Goal: Transaction & Acquisition: Book appointment/travel/reservation

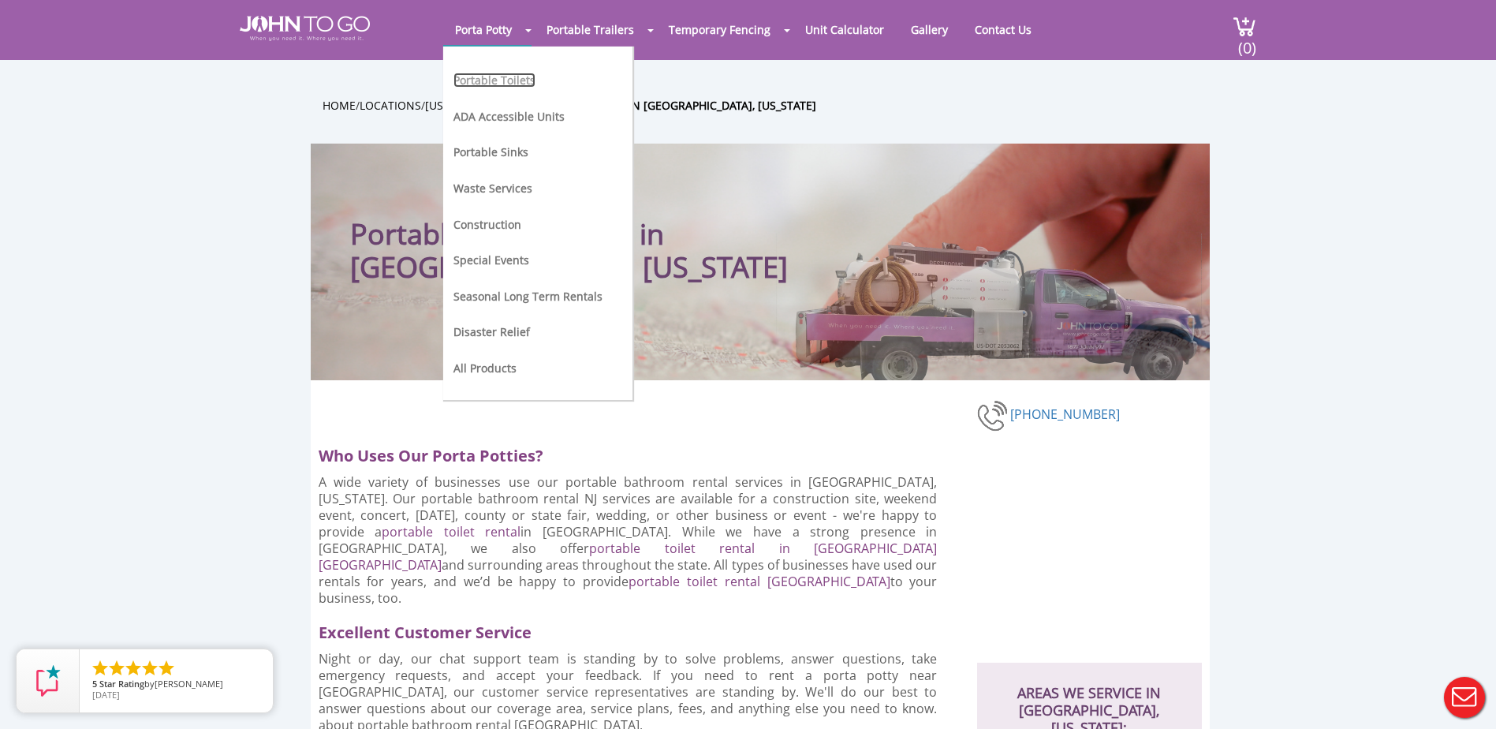
click at [484, 82] on link "Portable Toilets" at bounding box center [495, 80] width 82 height 15
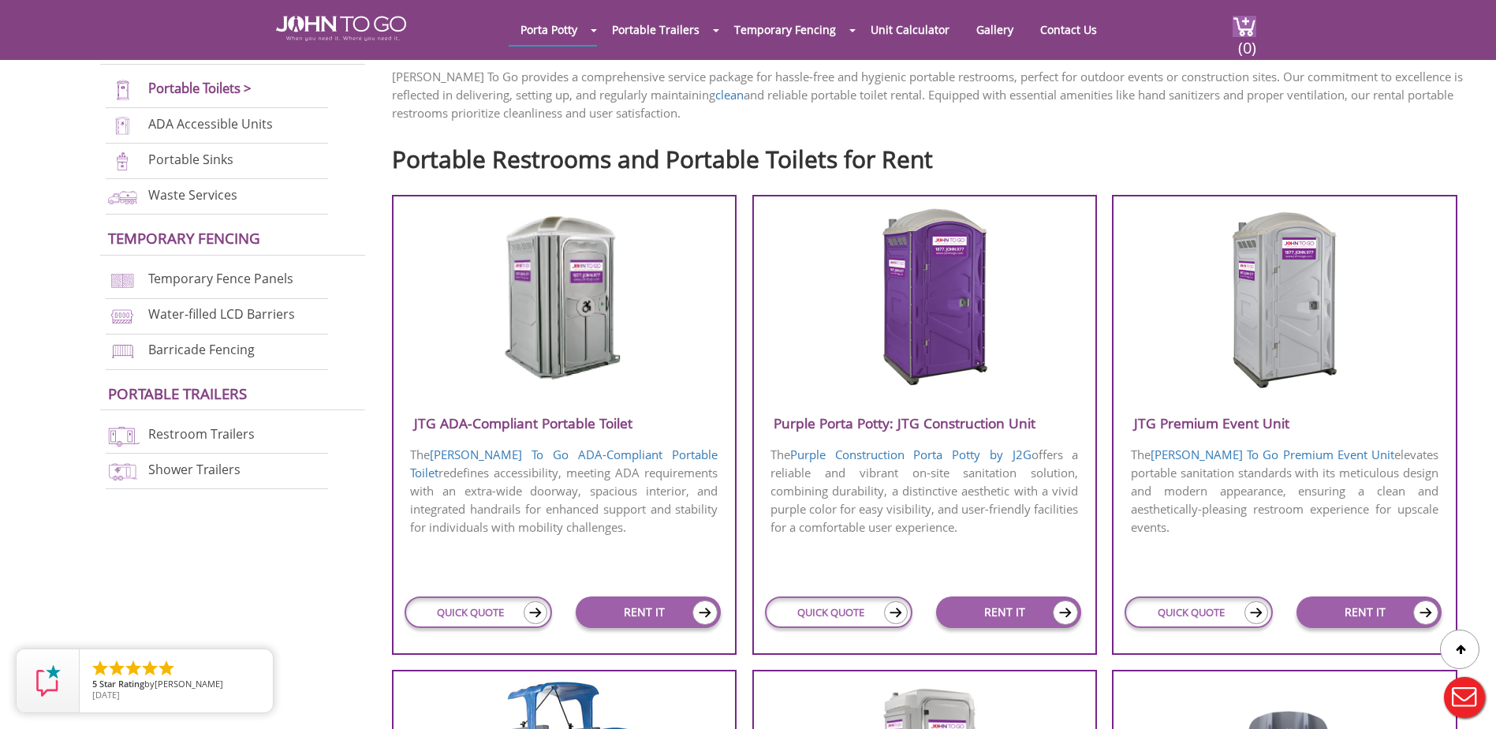
scroll to position [552, 0]
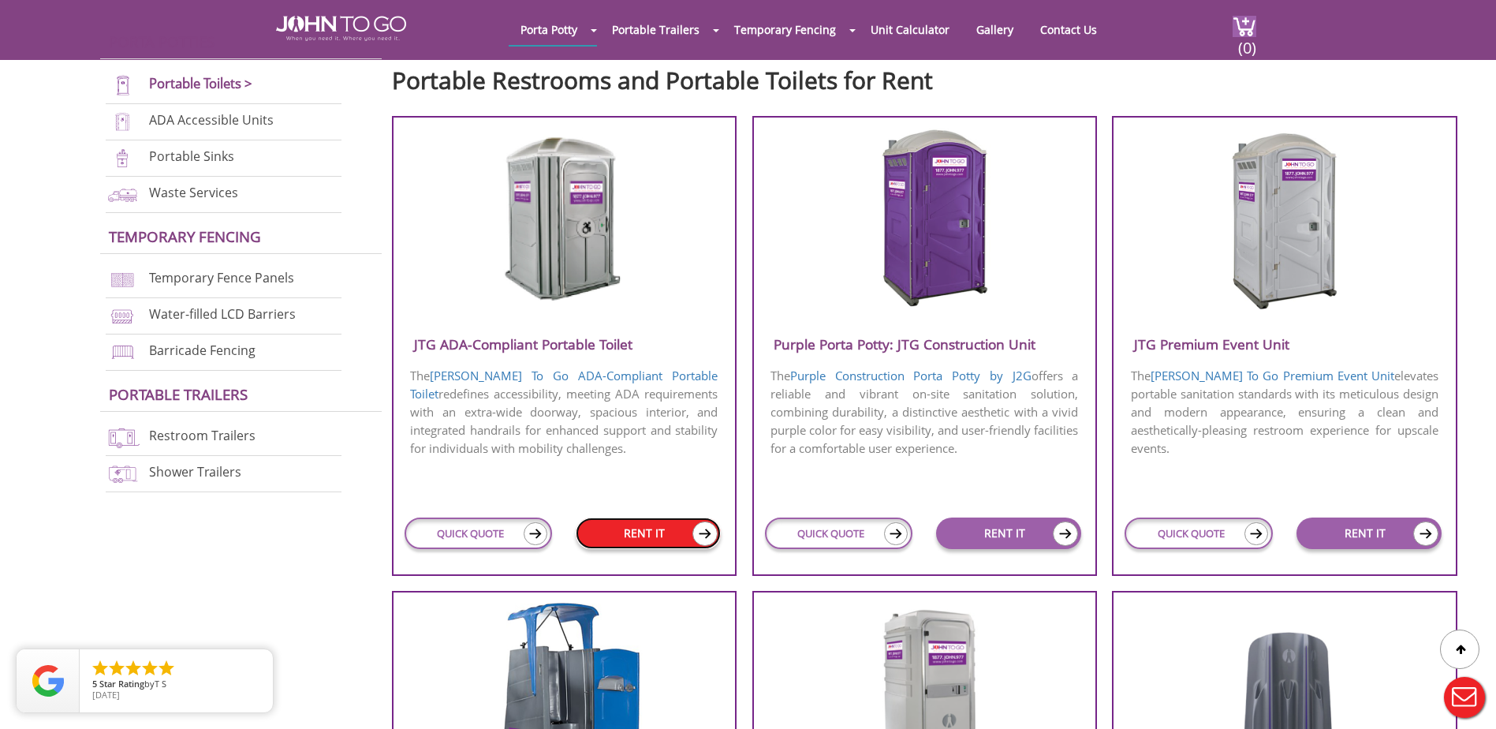
click at [640, 538] on link "RENT IT" at bounding box center [648, 533] width 145 height 32
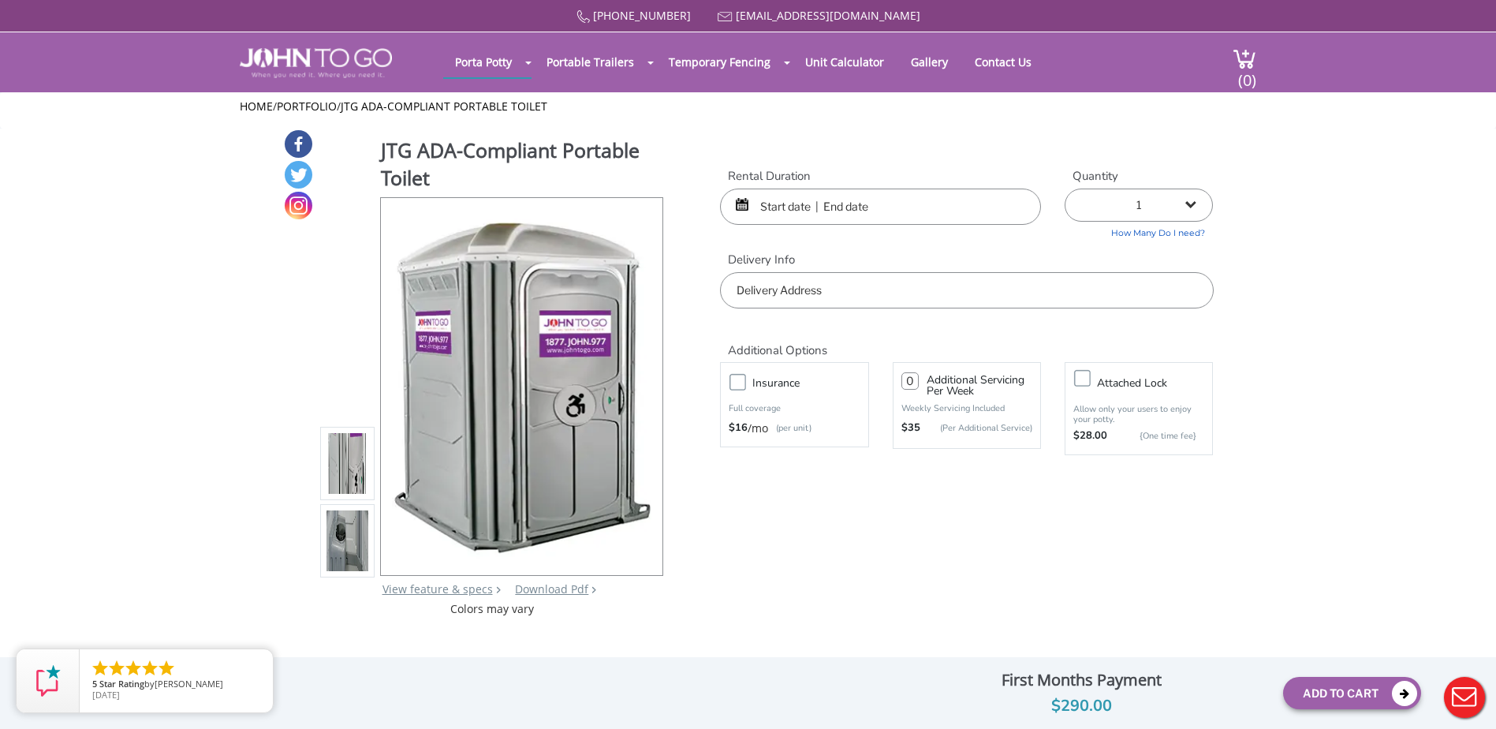
click at [745, 386] on label "Insurance" at bounding box center [810, 383] width 131 height 20
click at [0, 0] on input "Insurance" at bounding box center [0, 0] width 0 height 0
type input "0"
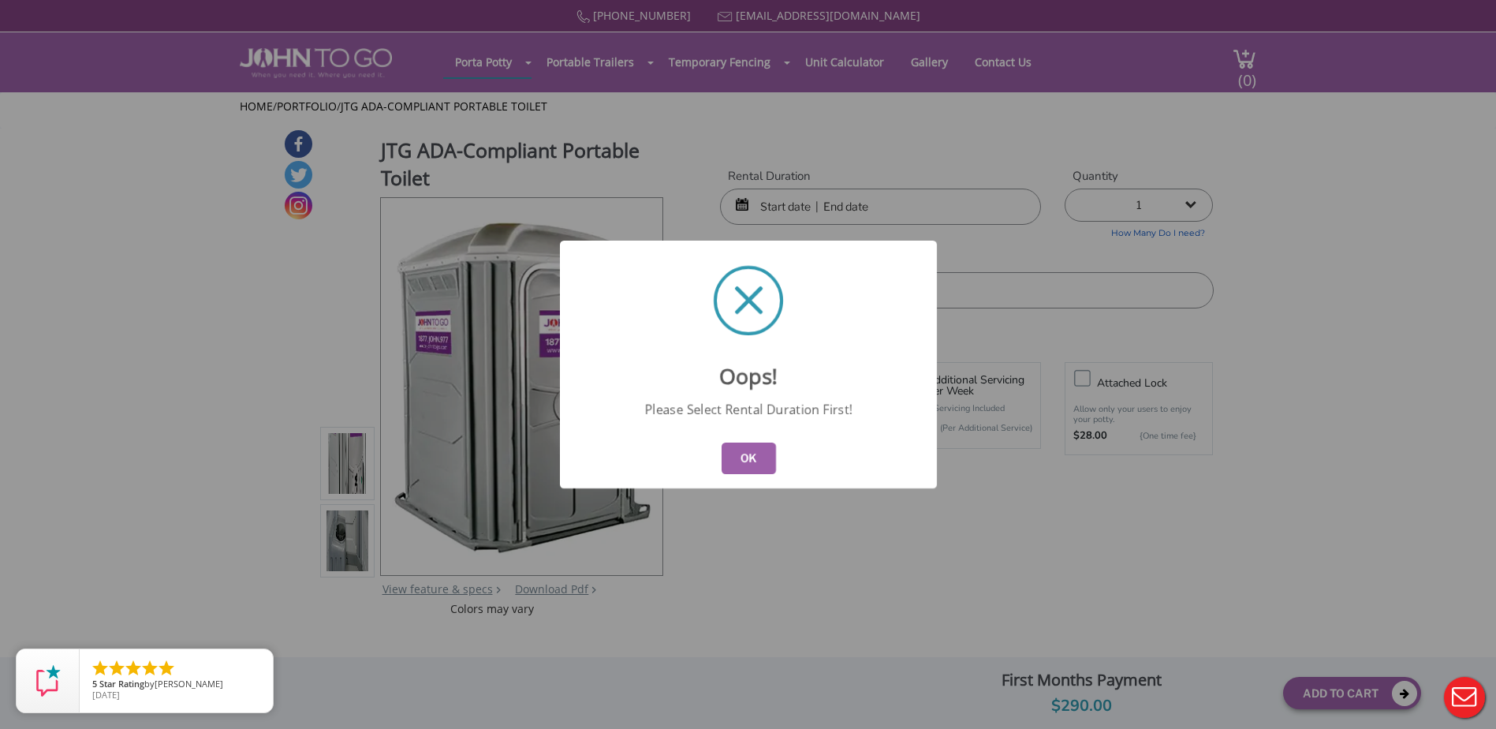
click at [756, 458] on button "OK" at bounding box center [748, 459] width 54 height 32
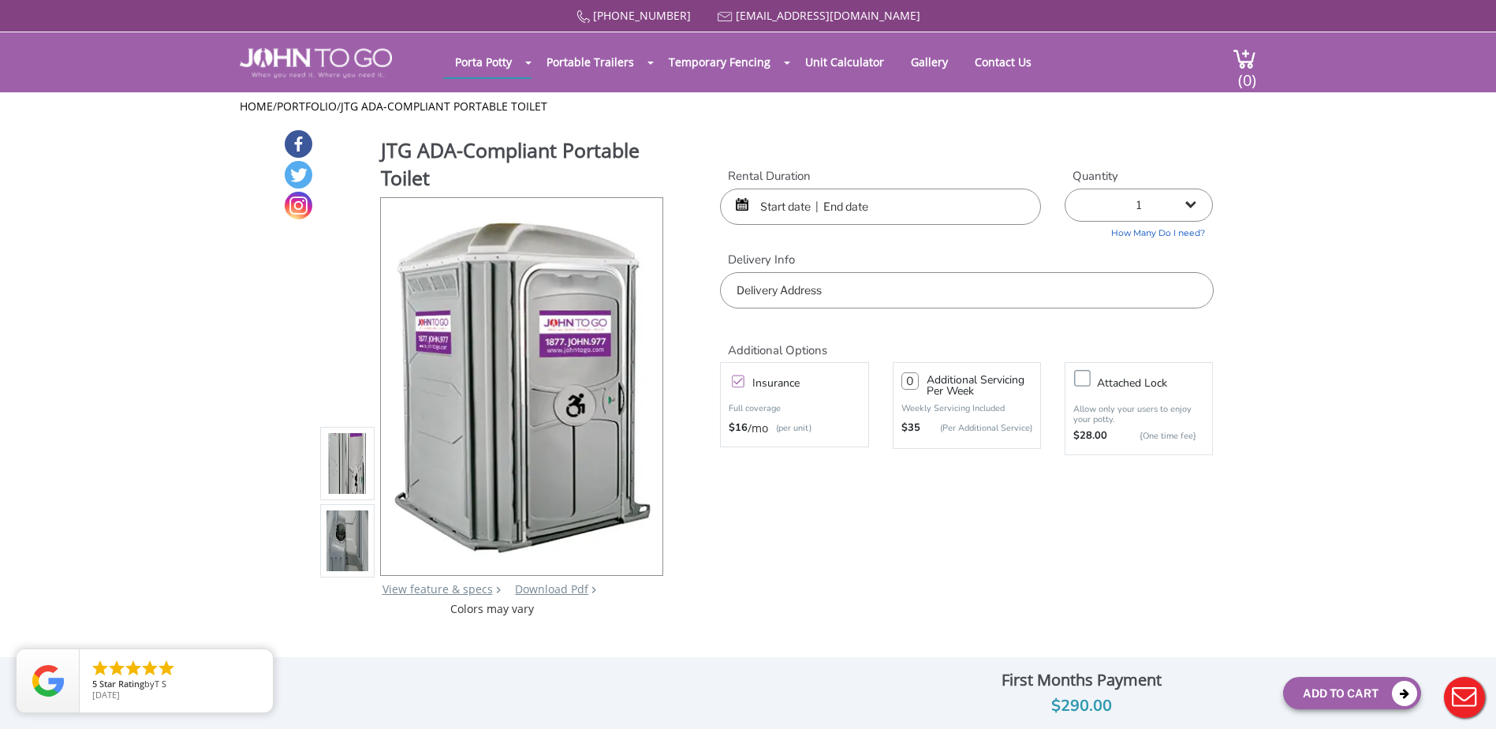
click at [1202, 209] on select "1 2 (5% discount) 3 (8% discount) 4 (10% discount) 5 (12% discount) 6 (12% disc…" at bounding box center [1139, 205] width 148 height 33
select select "2"
click at [1065, 189] on select "1 2 (5% discount) 3 (8% discount) 4 (10% discount) 5 (12% discount) 6 (12% disc…" at bounding box center [1139, 205] width 148 height 33
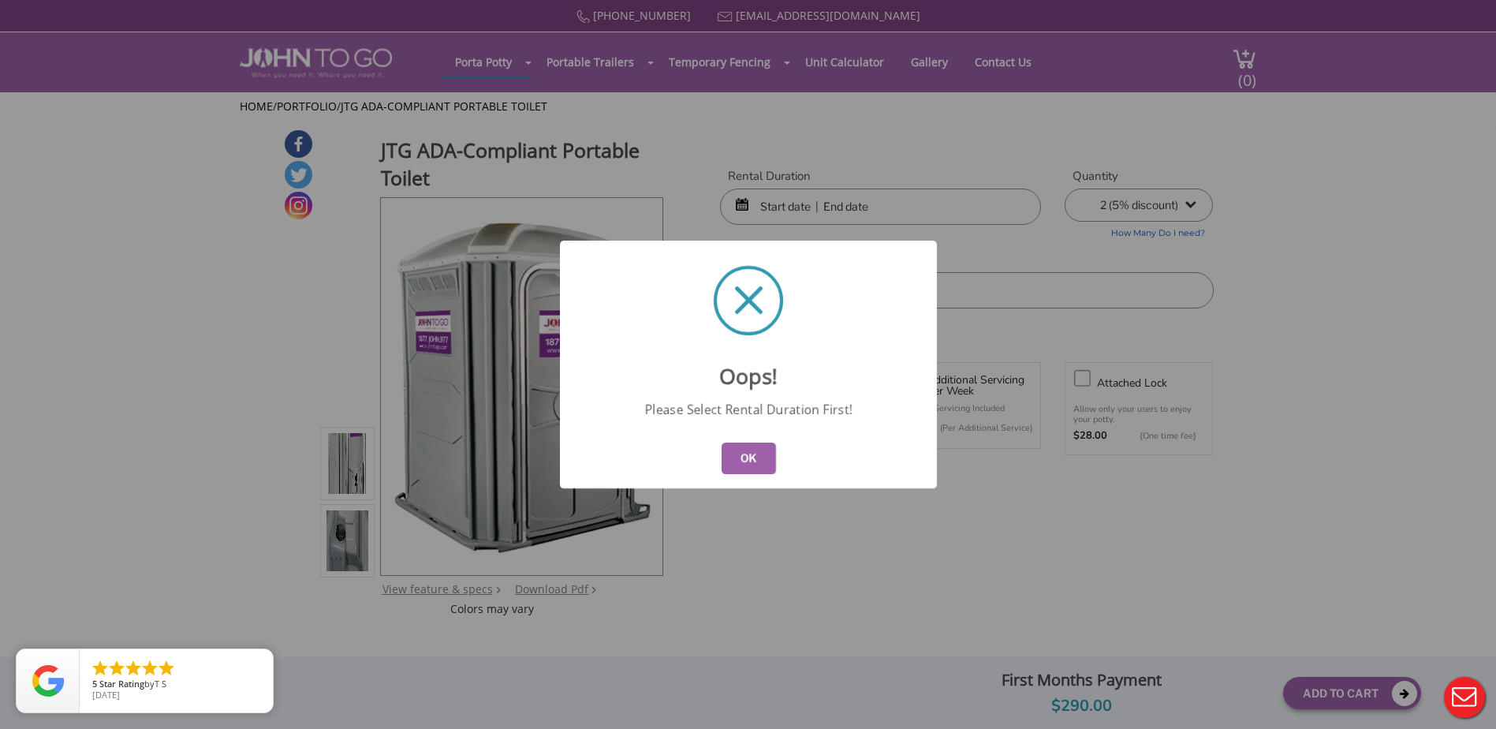
click at [744, 448] on button "OK" at bounding box center [748, 459] width 54 height 32
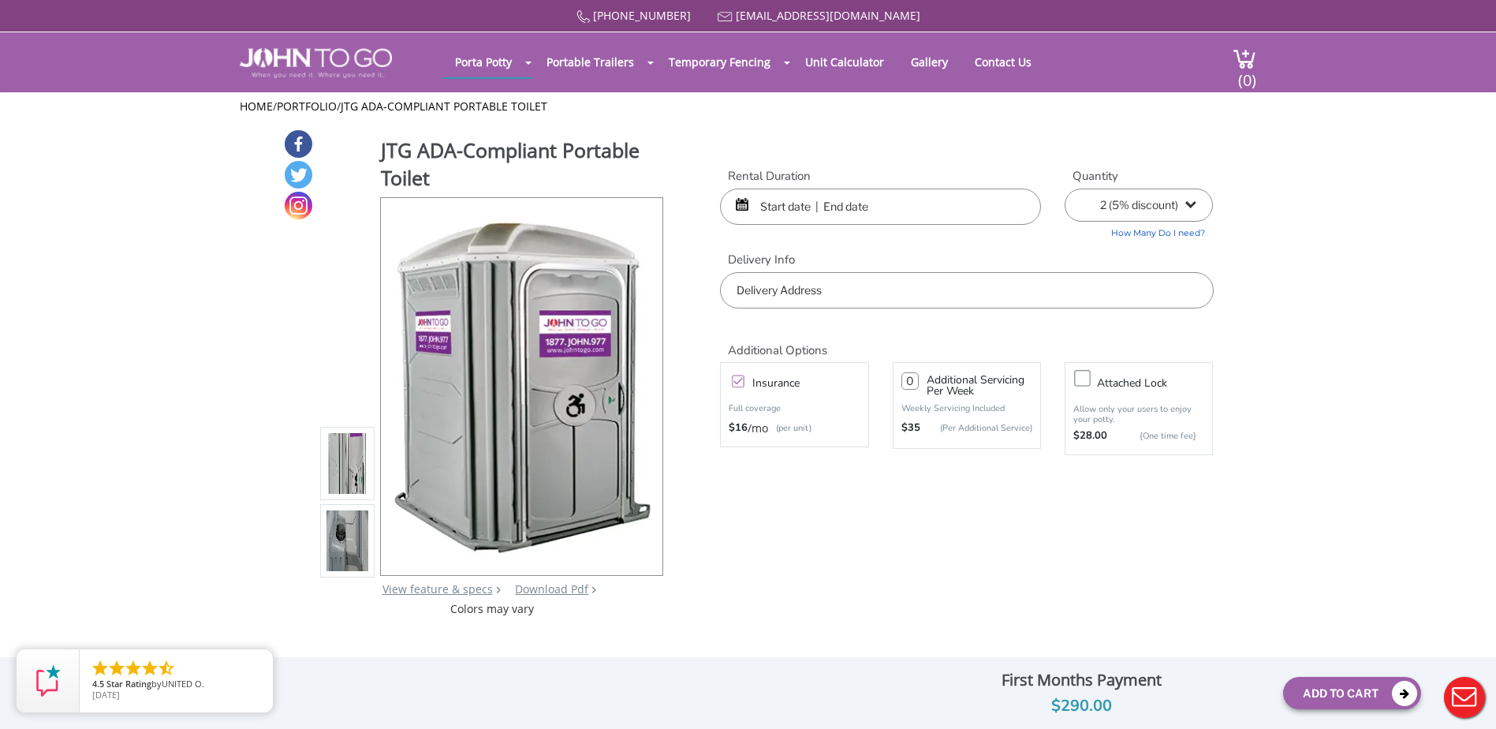
click at [896, 209] on input "text" at bounding box center [880, 207] width 321 height 36
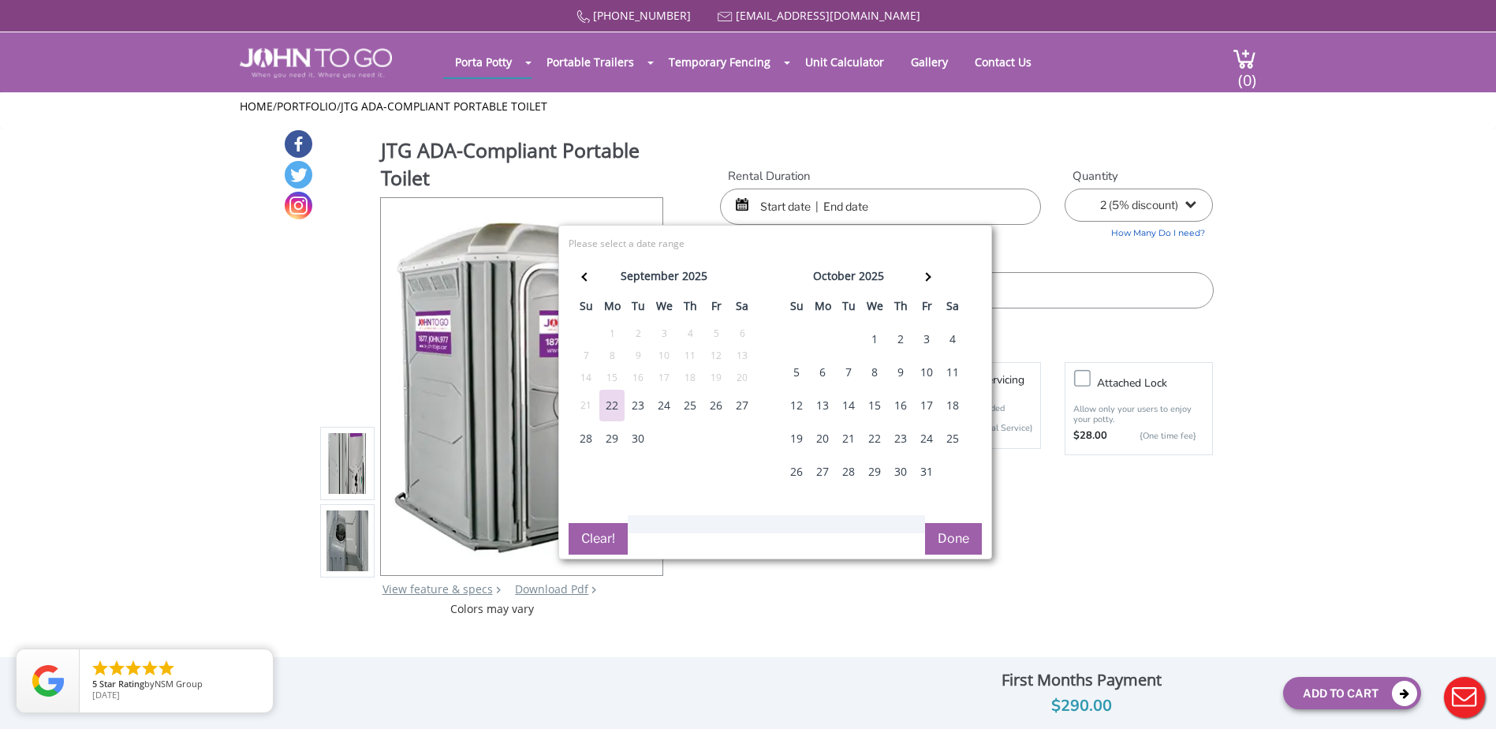
click at [793, 403] on div "12" at bounding box center [796, 406] width 25 height 32
click at [794, 405] on div "12" at bounding box center [796, 406] width 25 height 32
type input "[DATE] to [DATE]"
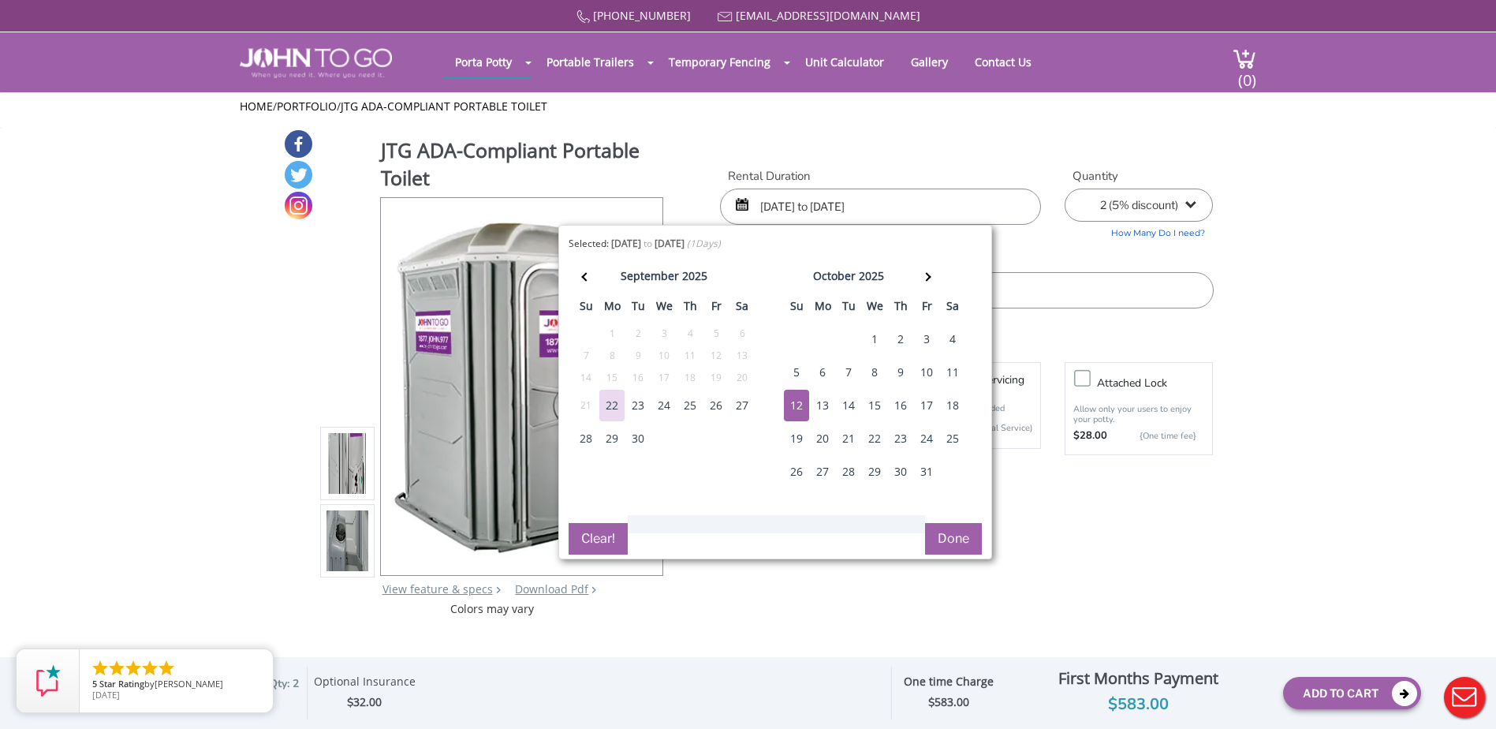
click at [947, 532] on button "Done" at bounding box center [953, 539] width 57 height 32
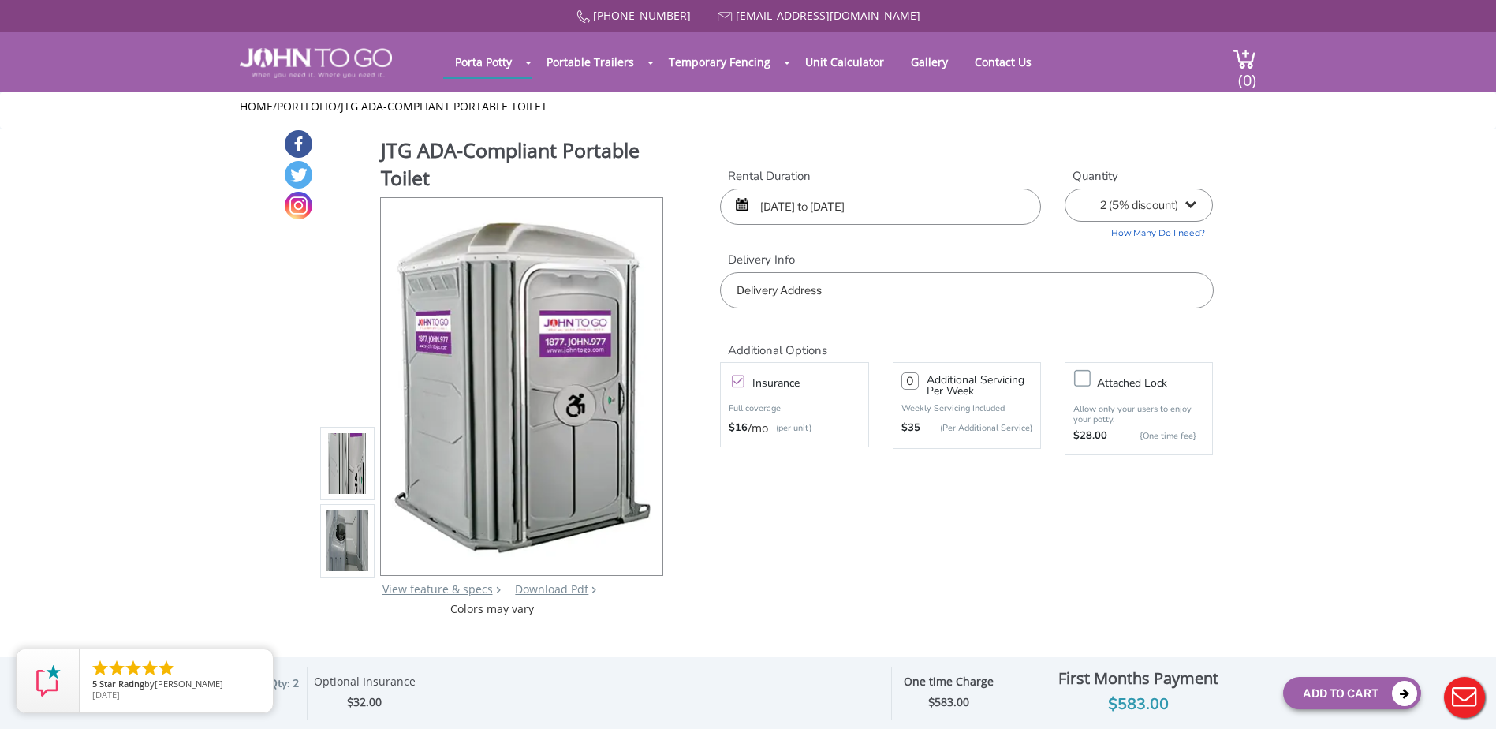
click at [774, 211] on input "[DATE] to [DATE]" at bounding box center [880, 207] width 321 height 36
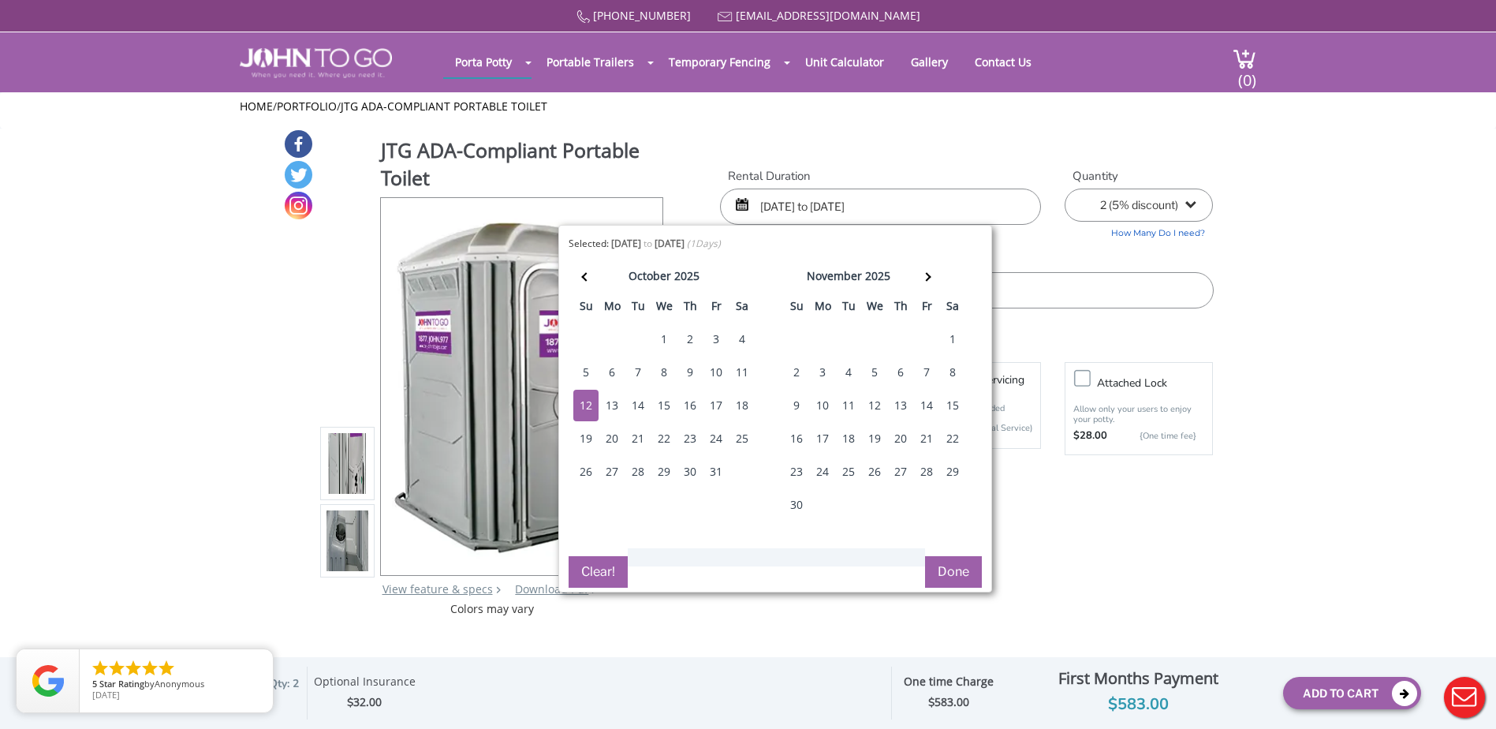
drag, startPoint x: 928, startPoint y: 206, endPoint x: 656, endPoint y: 219, distance: 272.5
click at [635, 223] on div "JTG ADA-Compliant Portable Toilet View feature & specs Download Pdf Product PDF…" at bounding box center [748, 373] width 931 height 488
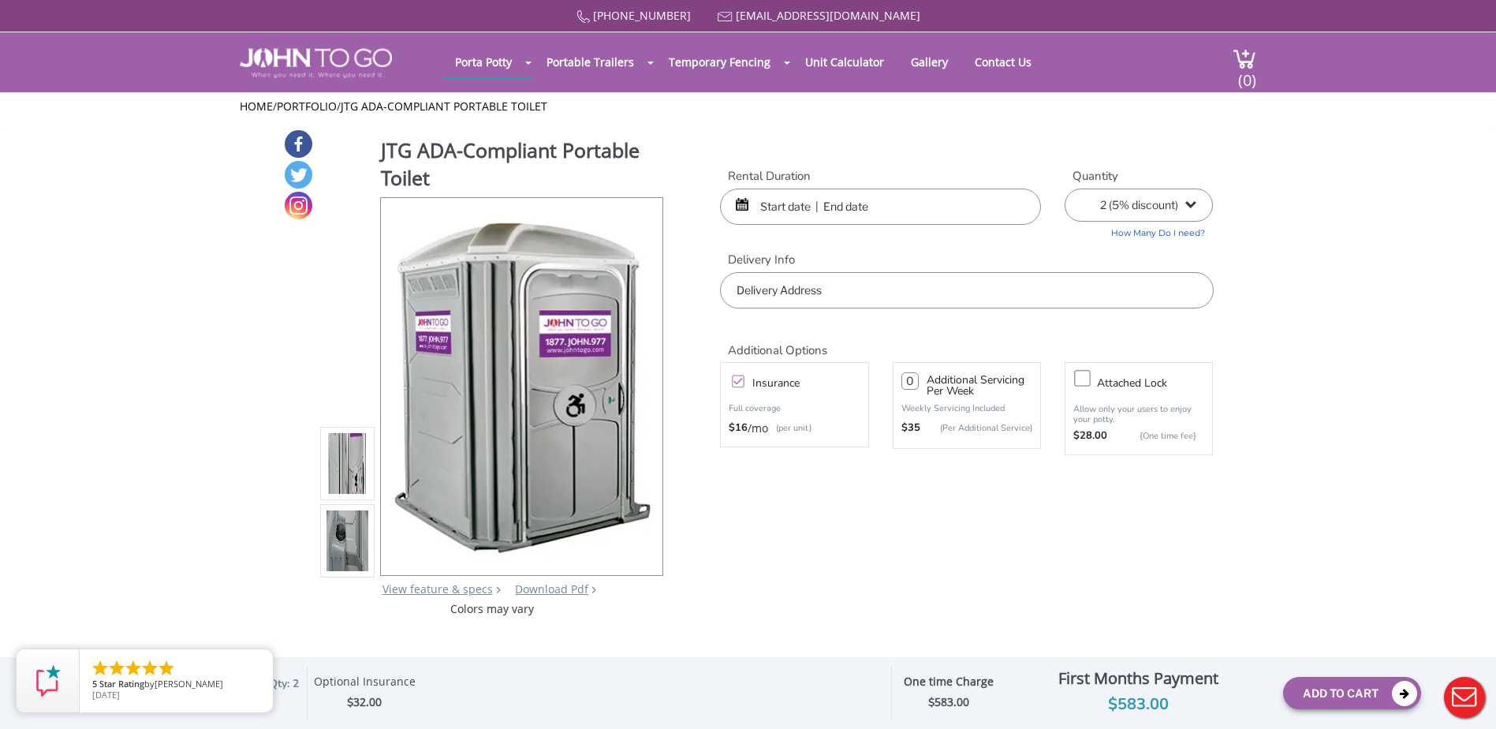
click at [792, 207] on input "text" at bounding box center [880, 207] width 321 height 36
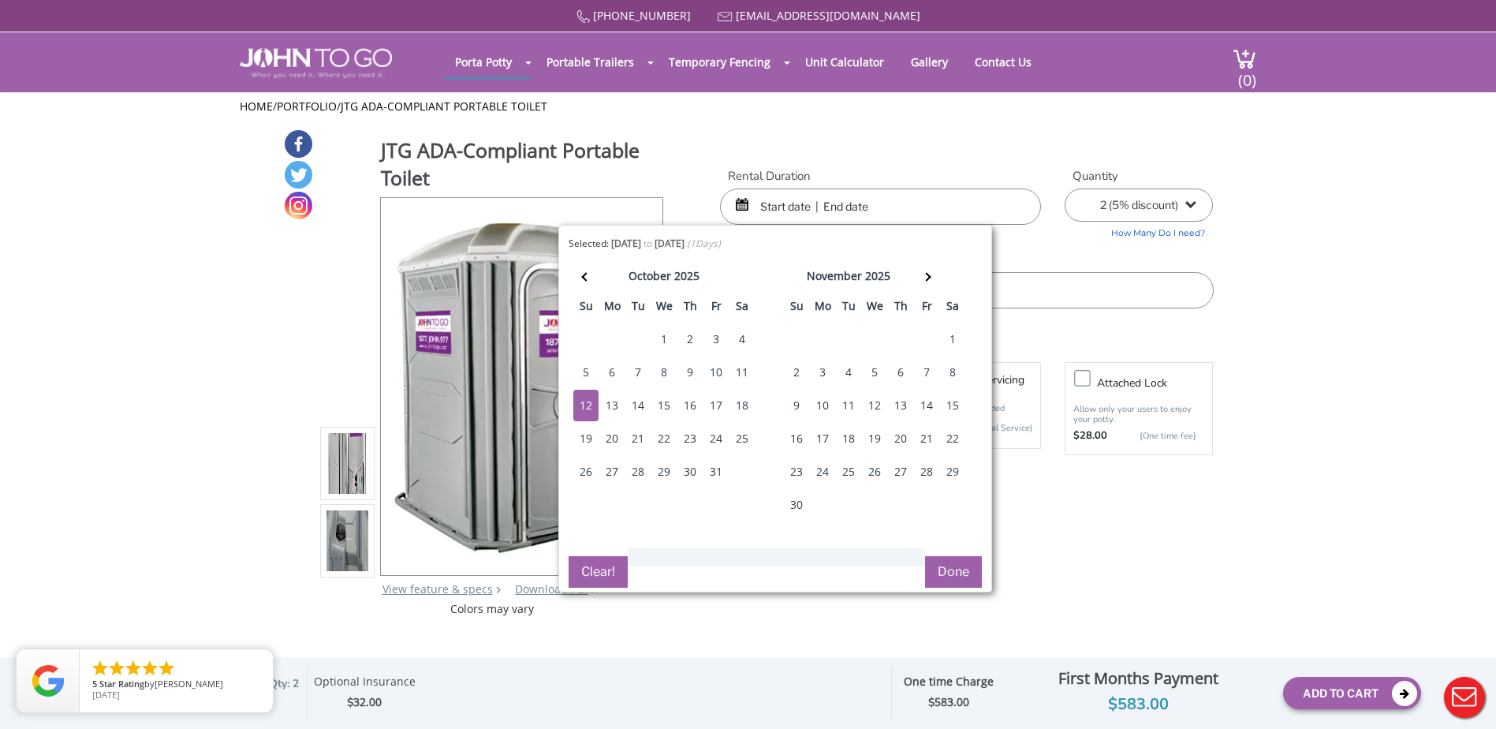
click at [587, 409] on div "12" at bounding box center [585, 406] width 25 height 32
click at [586, 409] on div "12" at bounding box center [585, 406] width 25 height 32
type input "[DATE] to [DATE]"
click at [584, 409] on div "12" at bounding box center [585, 406] width 25 height 32
click at [584, 405] on div "12" at bounding box center [585, 406] width 25 height 32
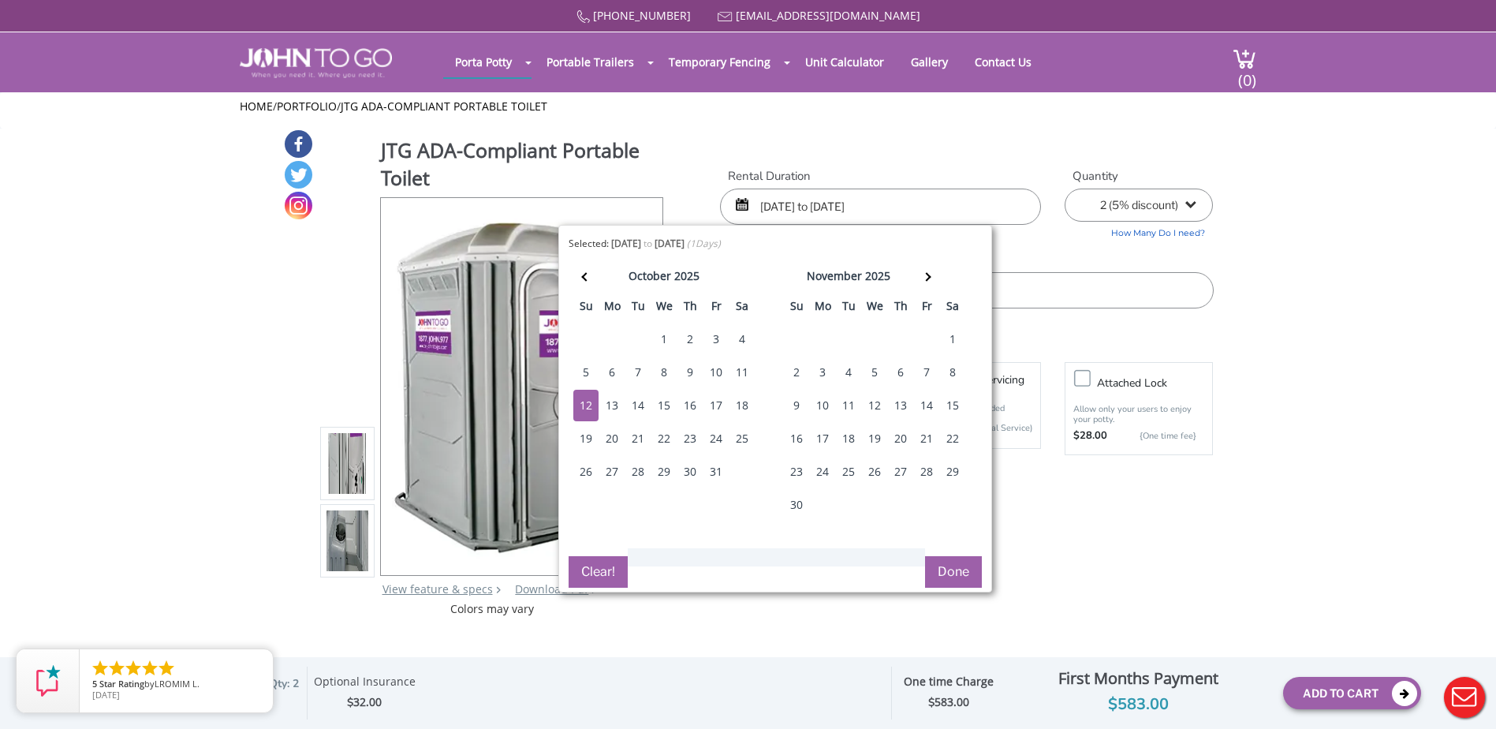
click at [969, 576] on button "Done" at bounding box center [953, 572] width 57 height 32
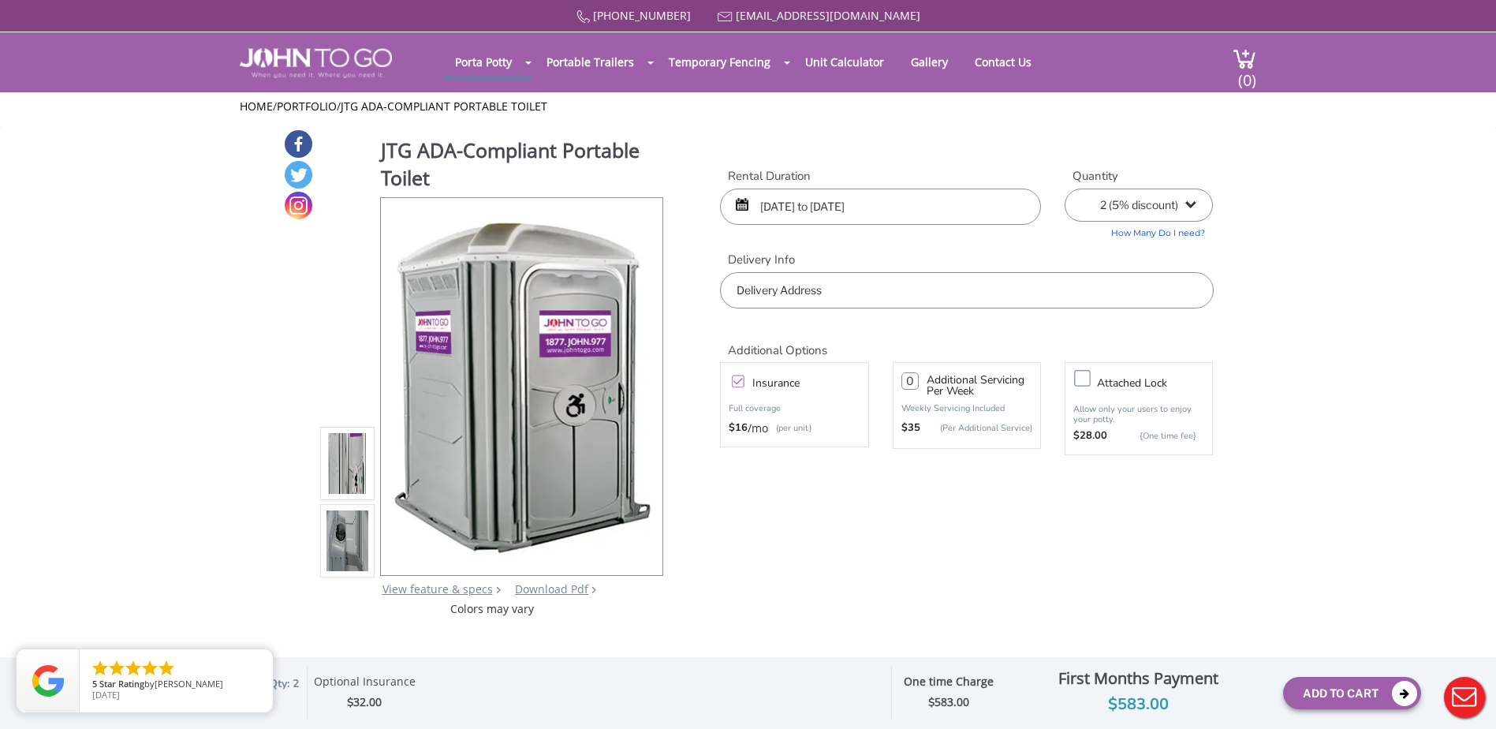
click at [745, 384] on label "Insurance" at bounding box center [810, 383] width 131 height 20
click at [0, 0] on input "Insurance" at bounding box center [0, 0] width 0 height 0
click at [745, 387] on label "Insurance" at bounding box center [810, 383] width 131 height 20
click at [0, 0] on input "Insurance" at bounding box center [0, 0] width 0 height 0
click at [934, 275] on input "text" at bounding box center [966, 290] width 493 height 36
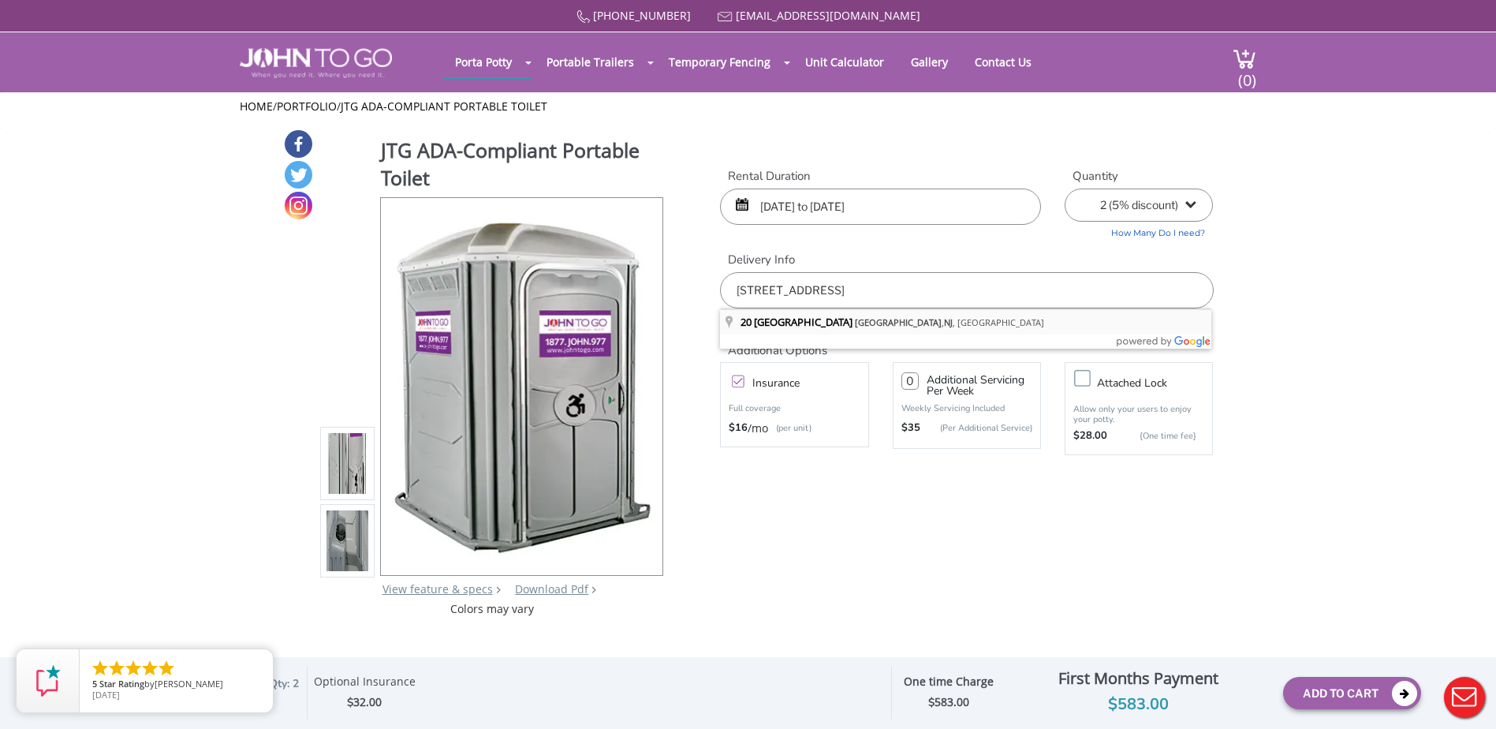
type input "20 Pine Street, Mine Hill, NJ, USA"
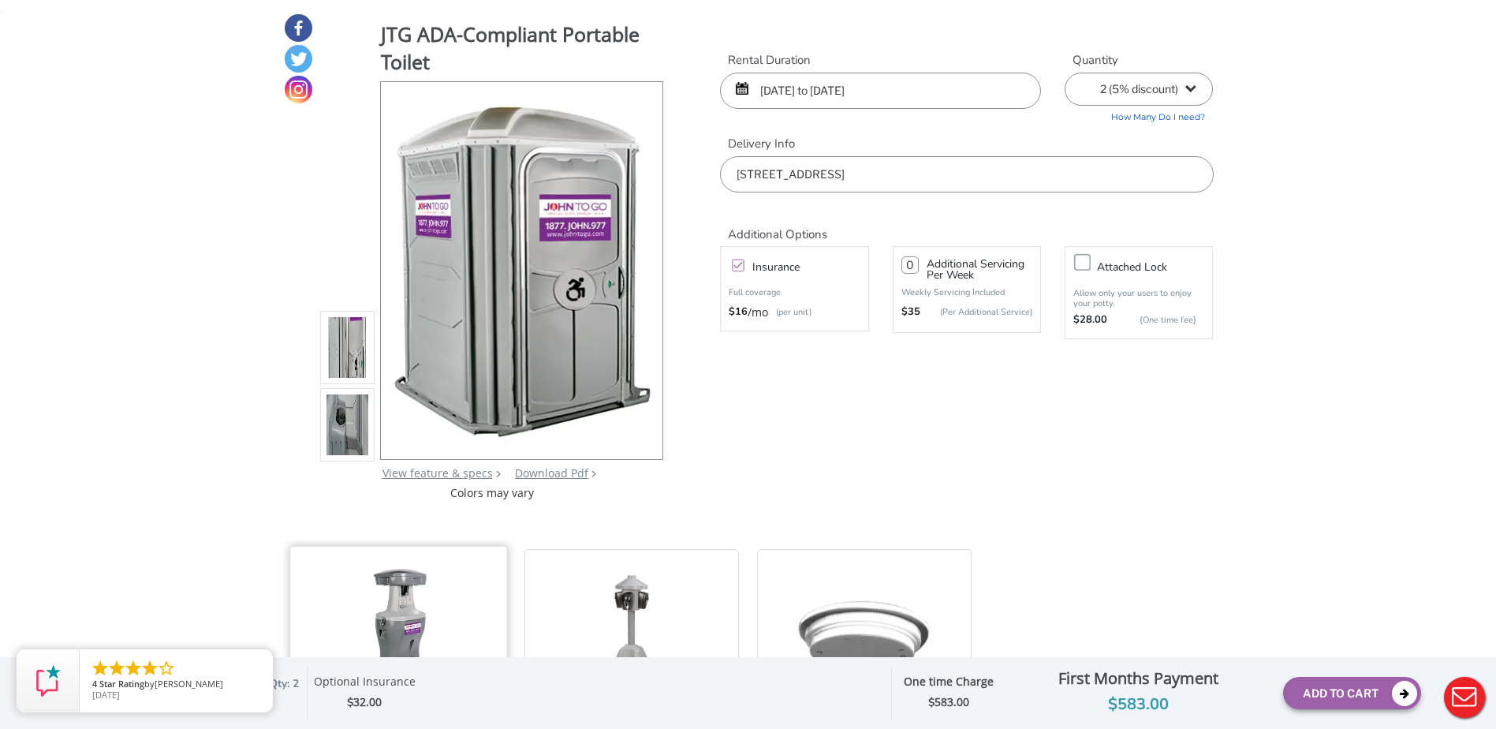
scroll to position [158, 0]
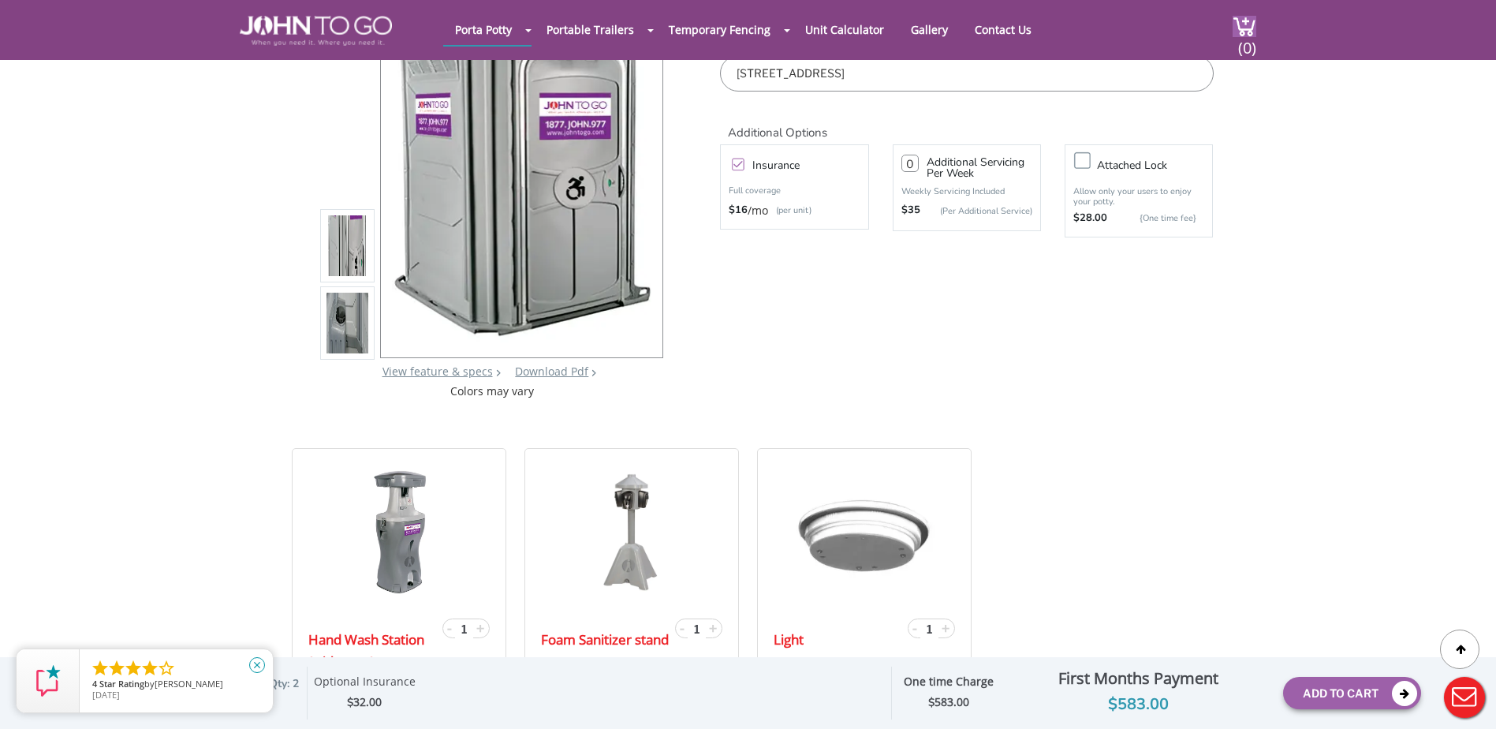
click at [254, 667] on icon "close" at bounding box center [257, 665] width 16 height 16
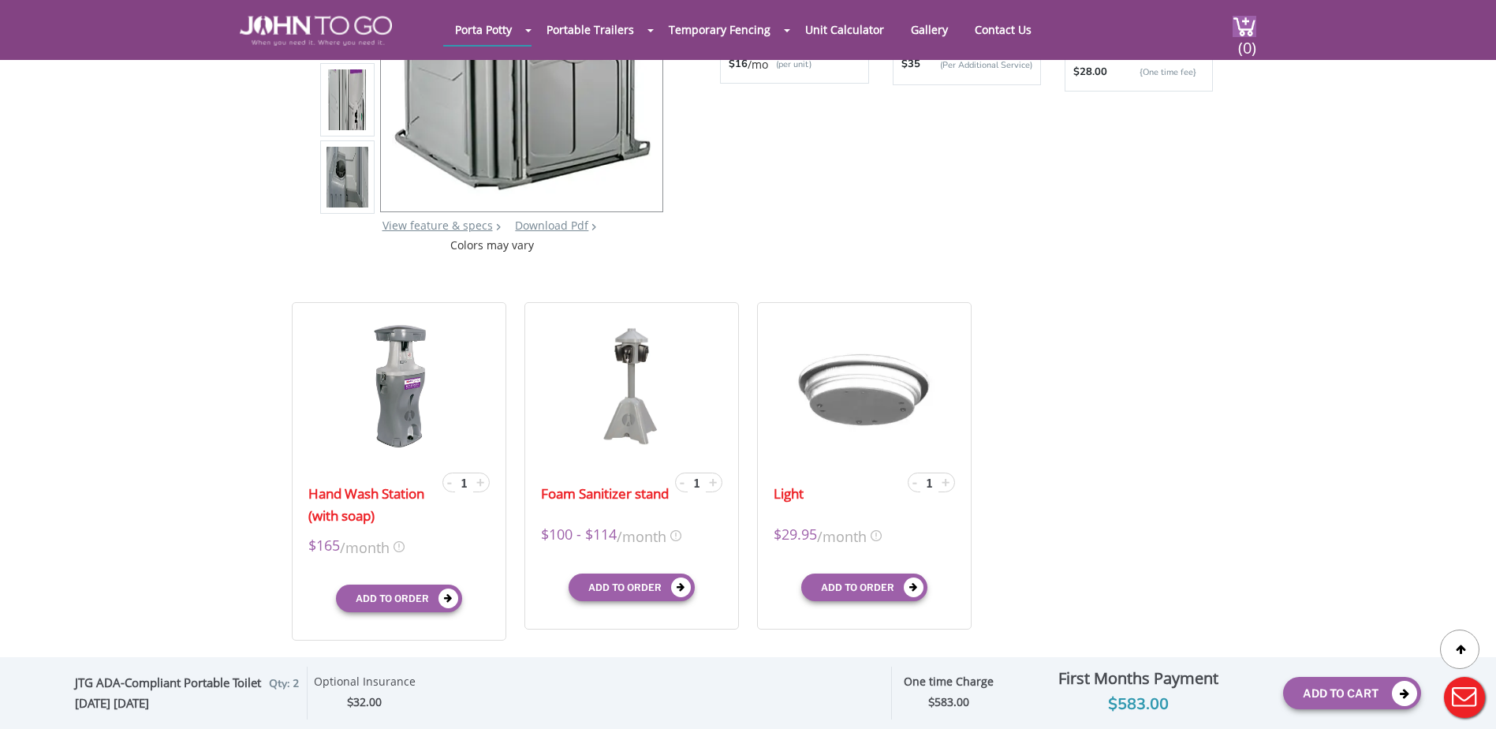
scroll to position [0, 0]
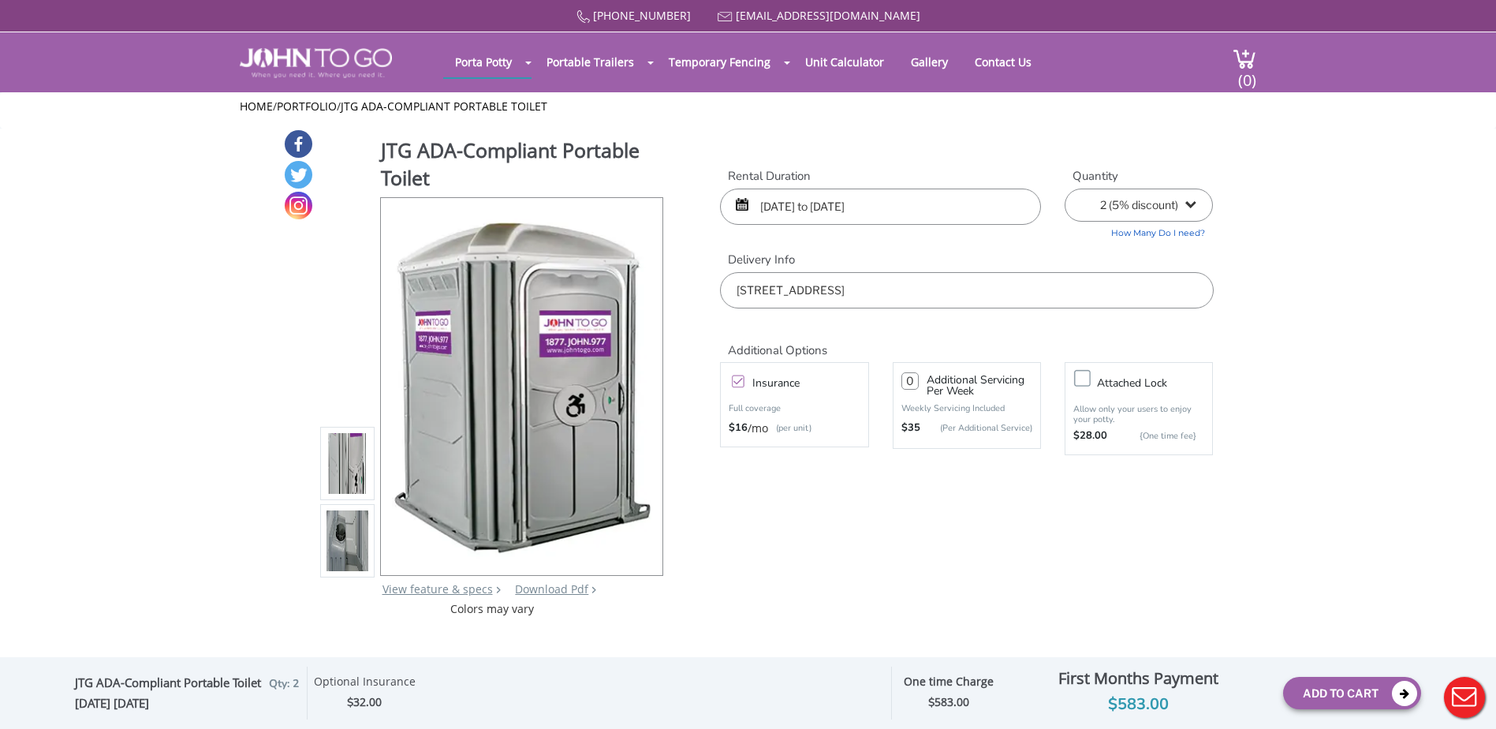
click at [1186, 204] on select "1 2 (5% discount) 3 (8% discount) 4 (10% discount) 5 (12% discount) 6 (12% disc…" at bounding box center [1139, 205] width 148 height 33
select select "1"
click at [1065, 189] on select "1 2 (5% discount) 3 (8% discount) 4 (10% discount) 5 (12% discount) 6 (12% disc…" at bounding box center [1139, 205] width 148 height 33
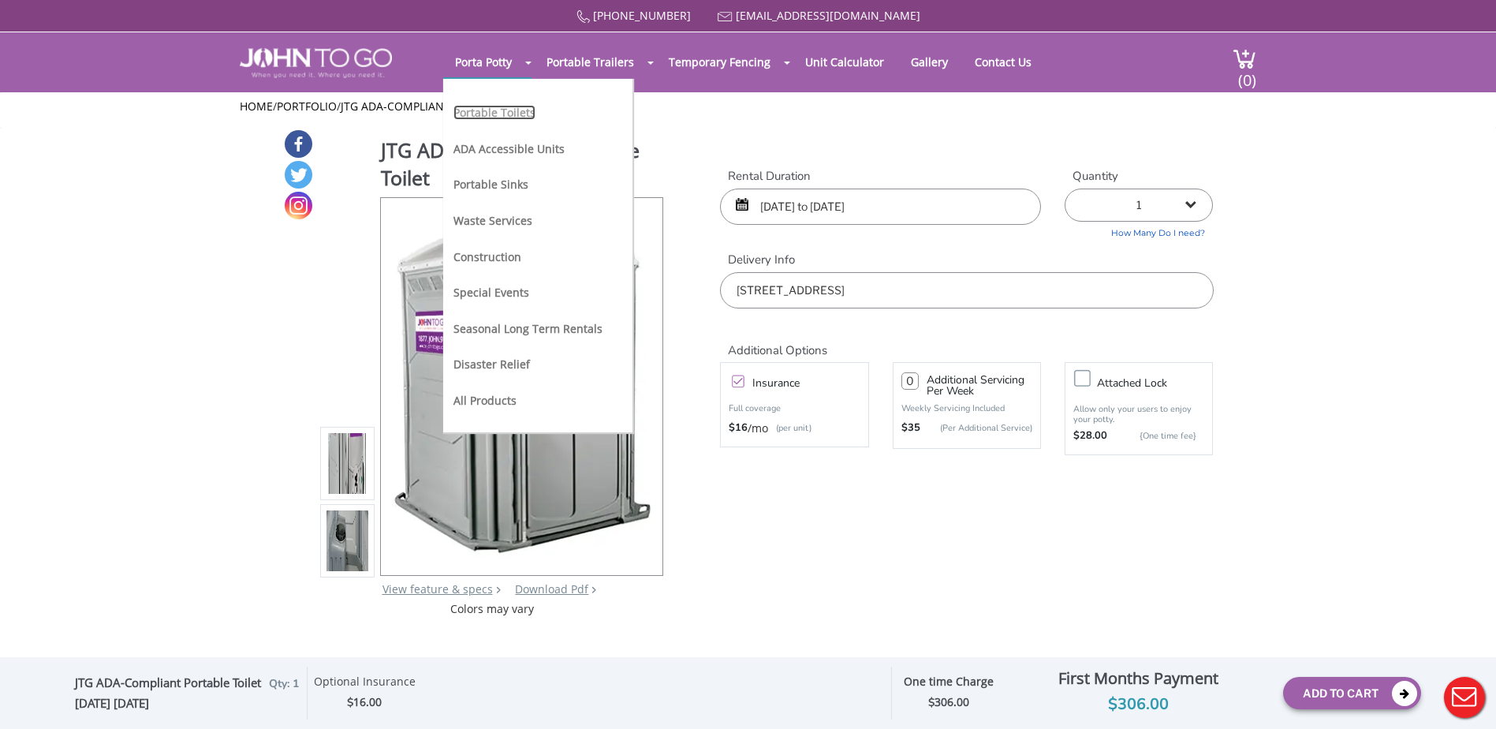
click at [494, 114] on link "Portable Toilets" at bounding box center [495, 112] width 82 height 15
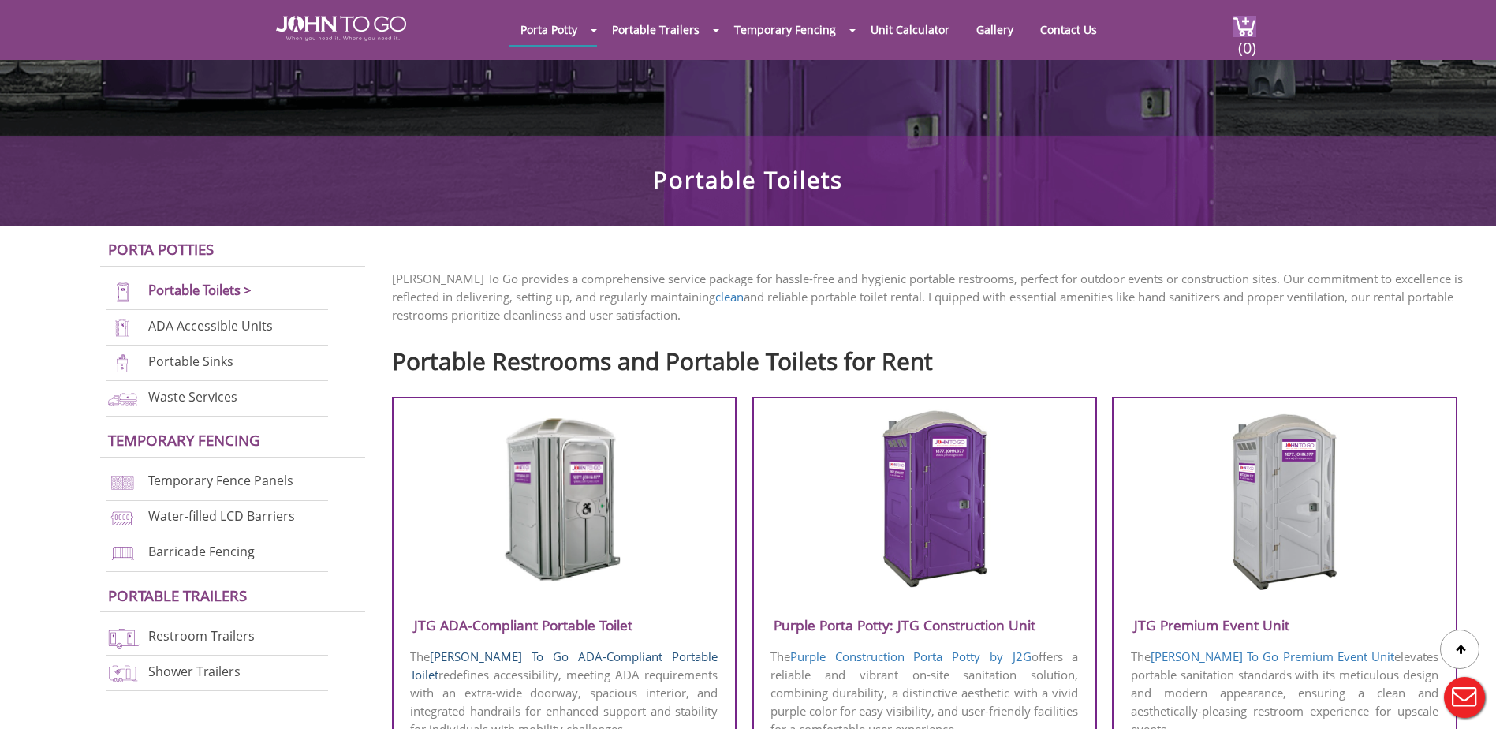
scroll to position [394, 0]
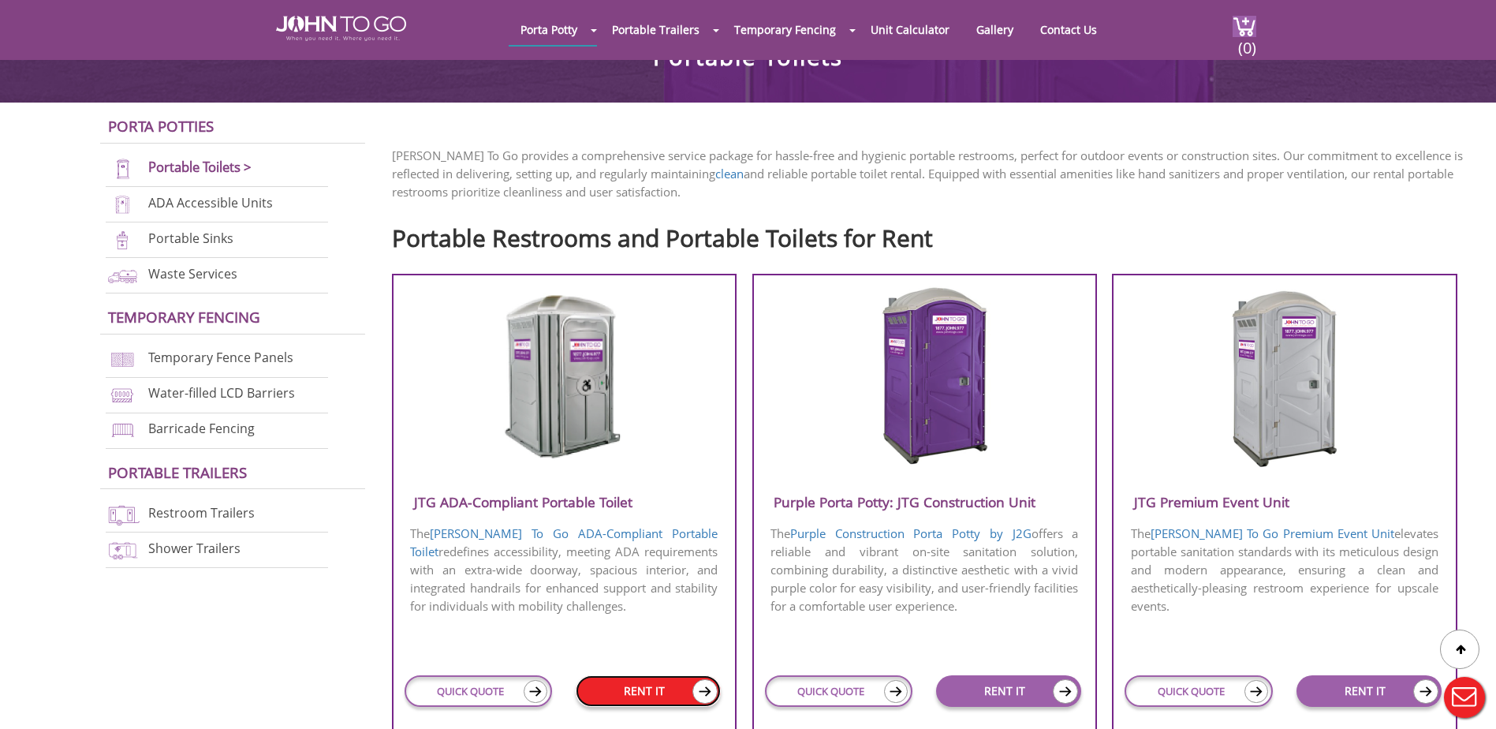
drag, startPoint x: 625, startPoint y: 696, endPoint x: 644, endPoint y: 676, distance: 27.9
click at [625, 695] on link "RENT IT" at bounding box center [648, 691] width 145 height 32
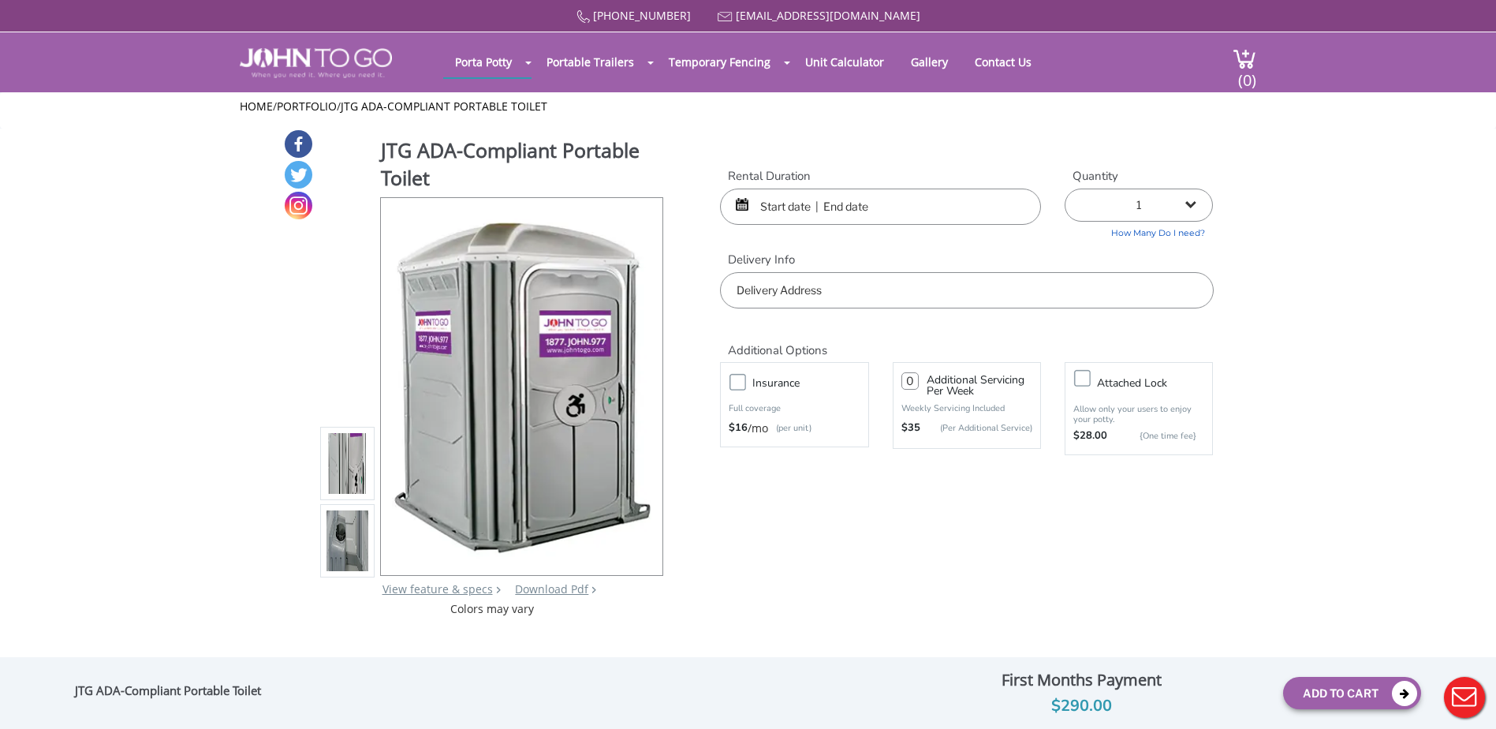
click at [802, 211] on input "text" at bounding box center [880, 207] width 321 height 36
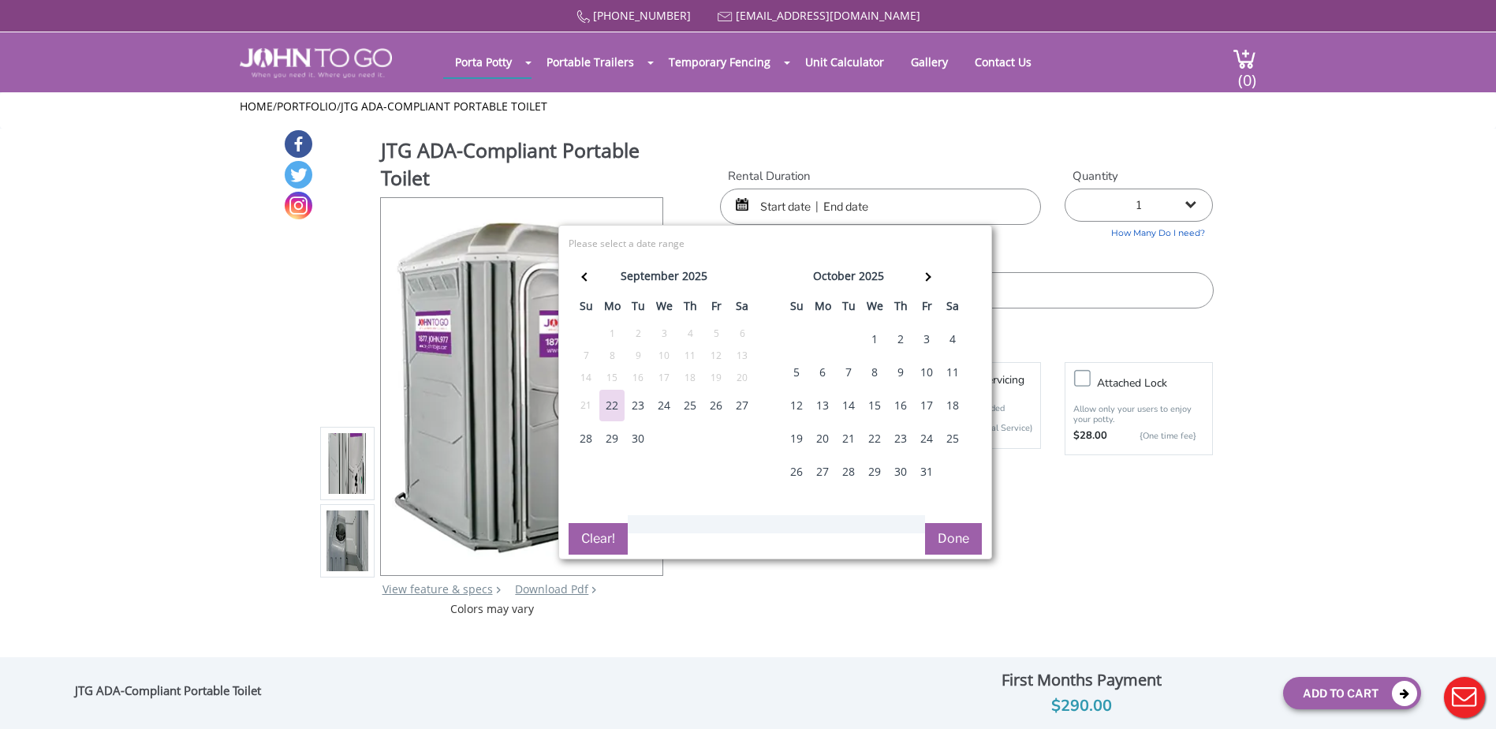
click at [796, 405] on div "12" at bounding box center [796, 406] width 25 height 32
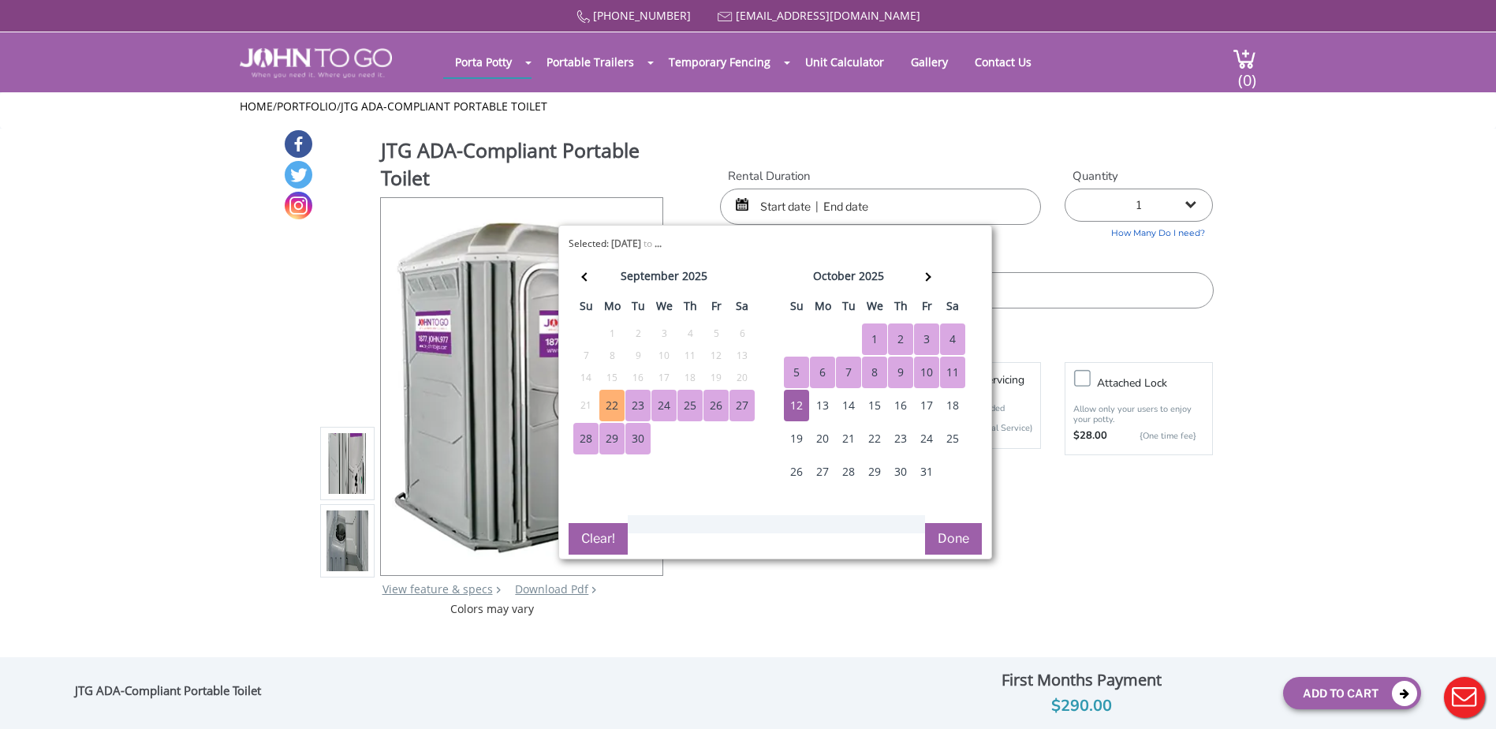
click at [774, 205] on input "text" at bounding box center [880, 207] width 321 height 36
drag, startPoint x: 592, startPoint y: 280, endPoint x: 620, endPoint y: 512, distance: 233.6
click at [593, 291] on th at bounding box center [586, 279] width 26 height 32
click at [599, 540] on button "Clear!" at bounding box center [598, 539] width 59 height 32
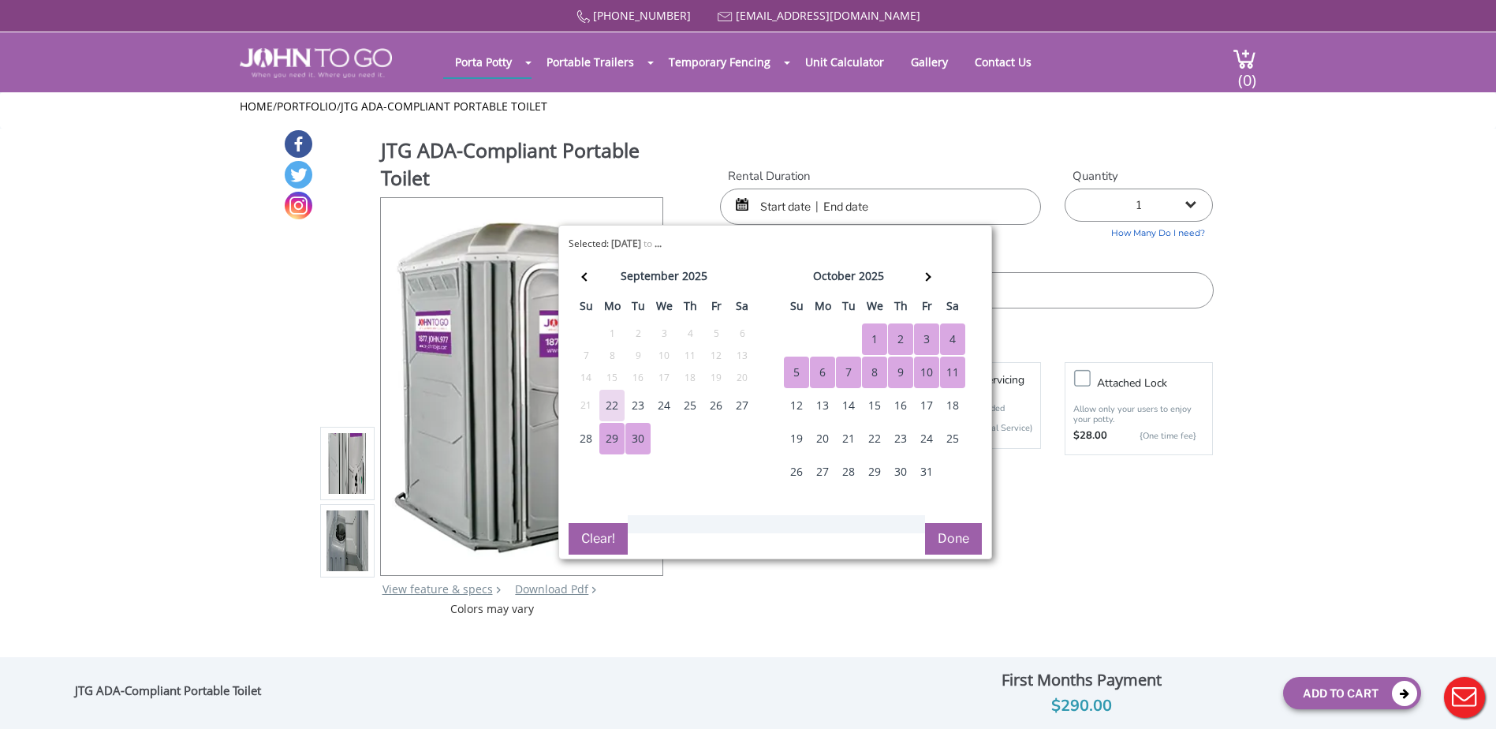
click at [600, 543] on button "Clear!" at bounding box center [598, 539] width 59 height 32
click at [603, 544] on button "Clear!" at bounding box center [598, 539] width 59 height 32
click at [600, 538] on button "Clear!" at bounding box center [598, 539] width 59 height 32
click at [704, 187] on div "JTG ADA-Compliant Portable Toilet View feature & specs Download Pdf Product PDF…" at bounding box center [748, 373] width 931 height 488
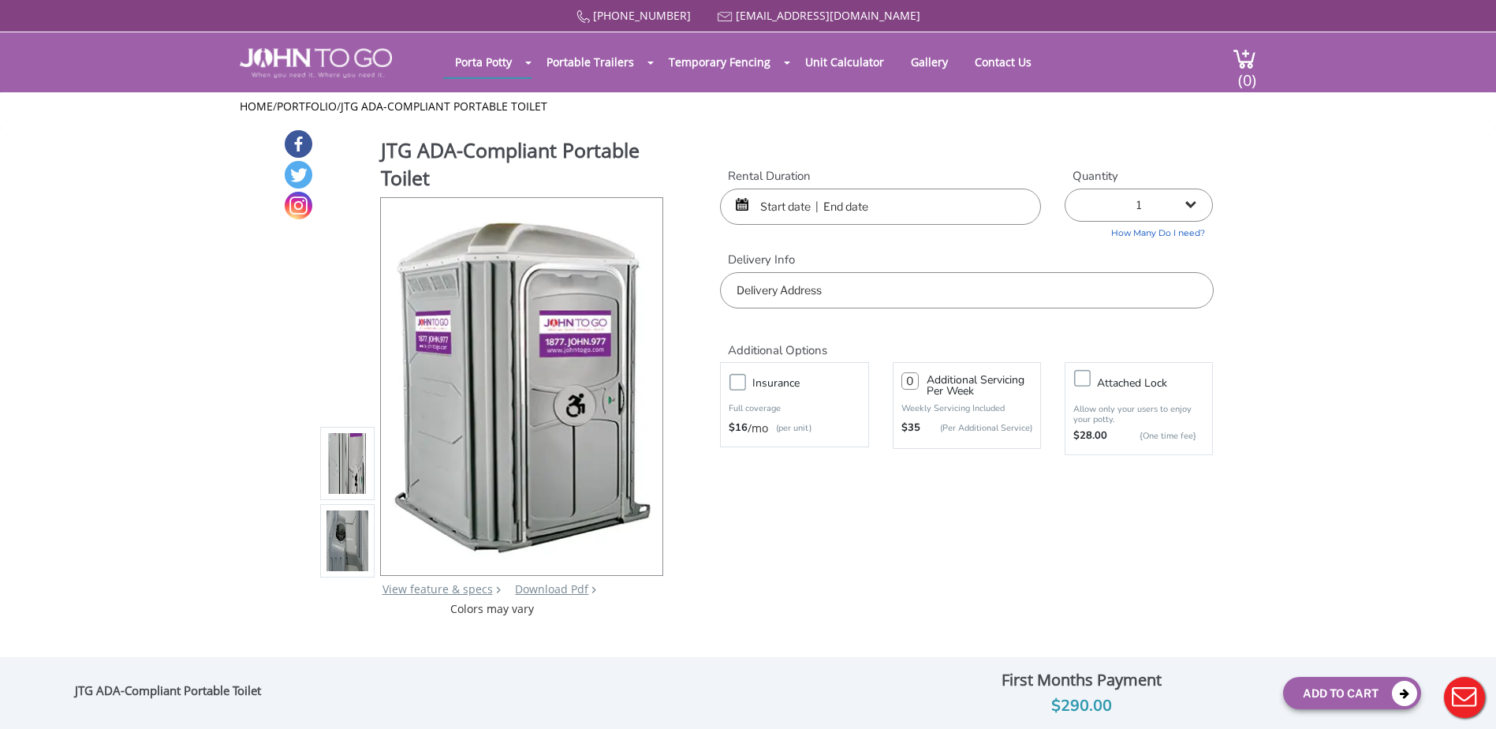
drag, startPoint x: 805, startPoint y: 204, endPoint x: 797, endPoint y: 203, distance: 8.8
click at [802, 204] on input "text" at bounding box center [880, 207] width 321 height 36
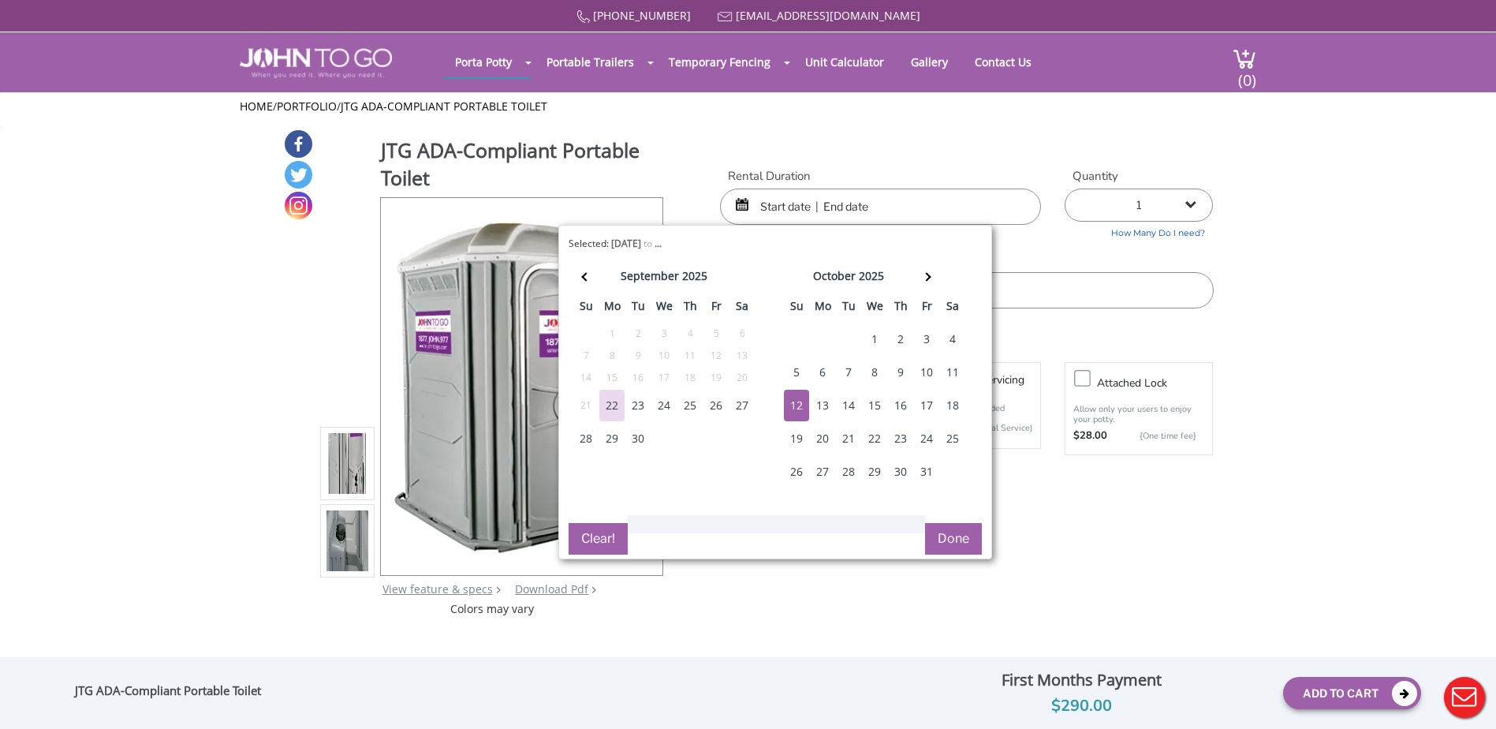
click at [801, 405] on div "12" at bounding box center [796, 406] width 25 height 32
type input "[DATE] to [DATE]"
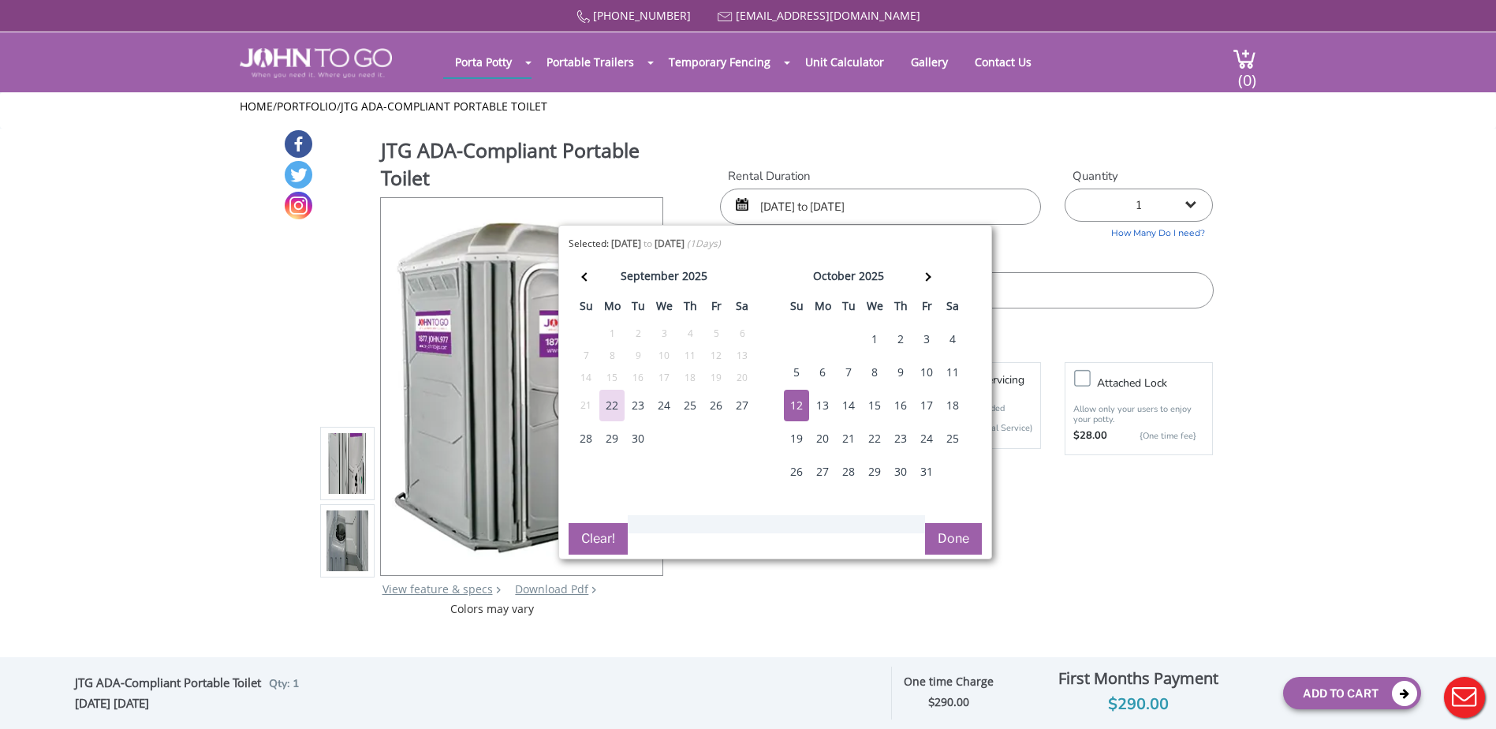
click at [958, 534] on button "Done" at bounding box center [953, 539] width 57 height 32
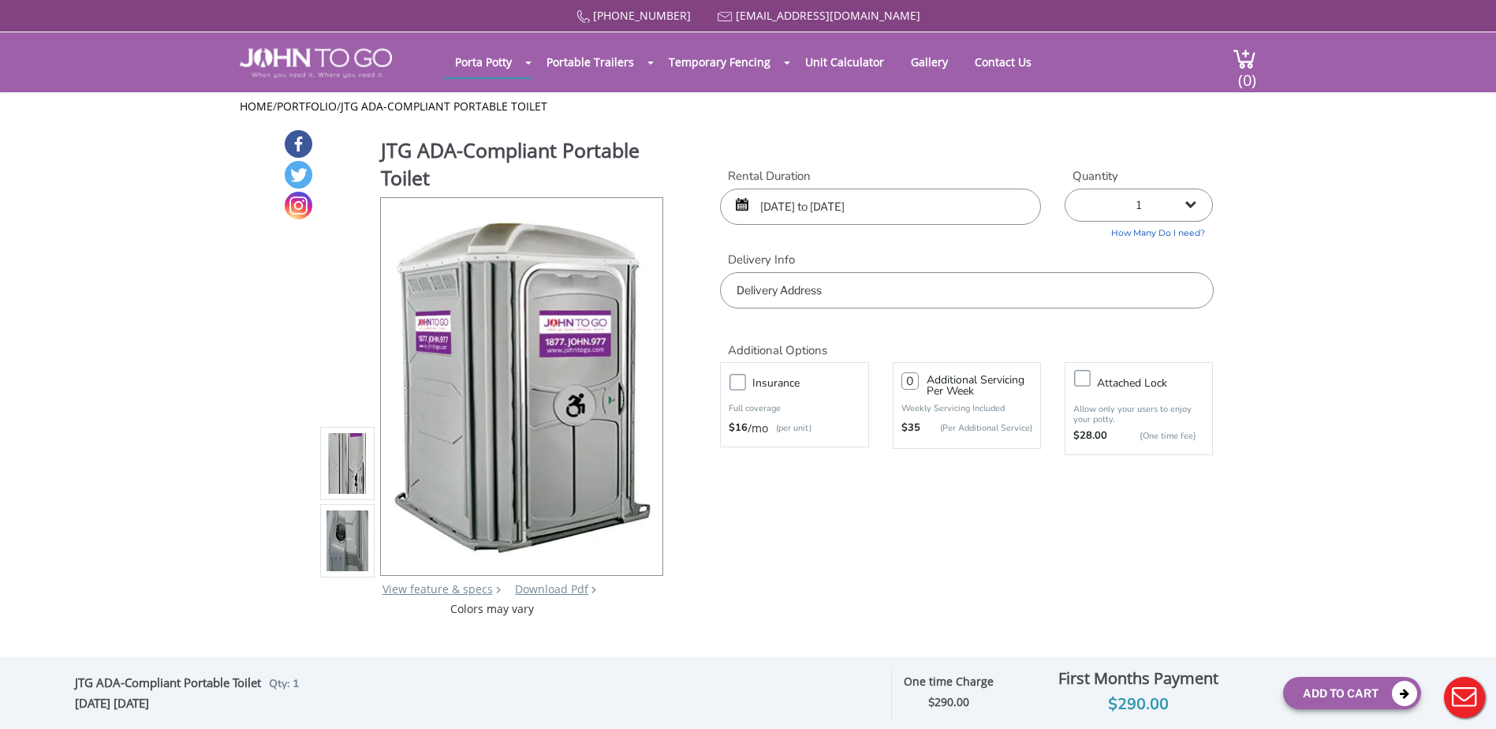
click at [965, 301] on input "text" at bounding box center [966, 290] width 493 height 36
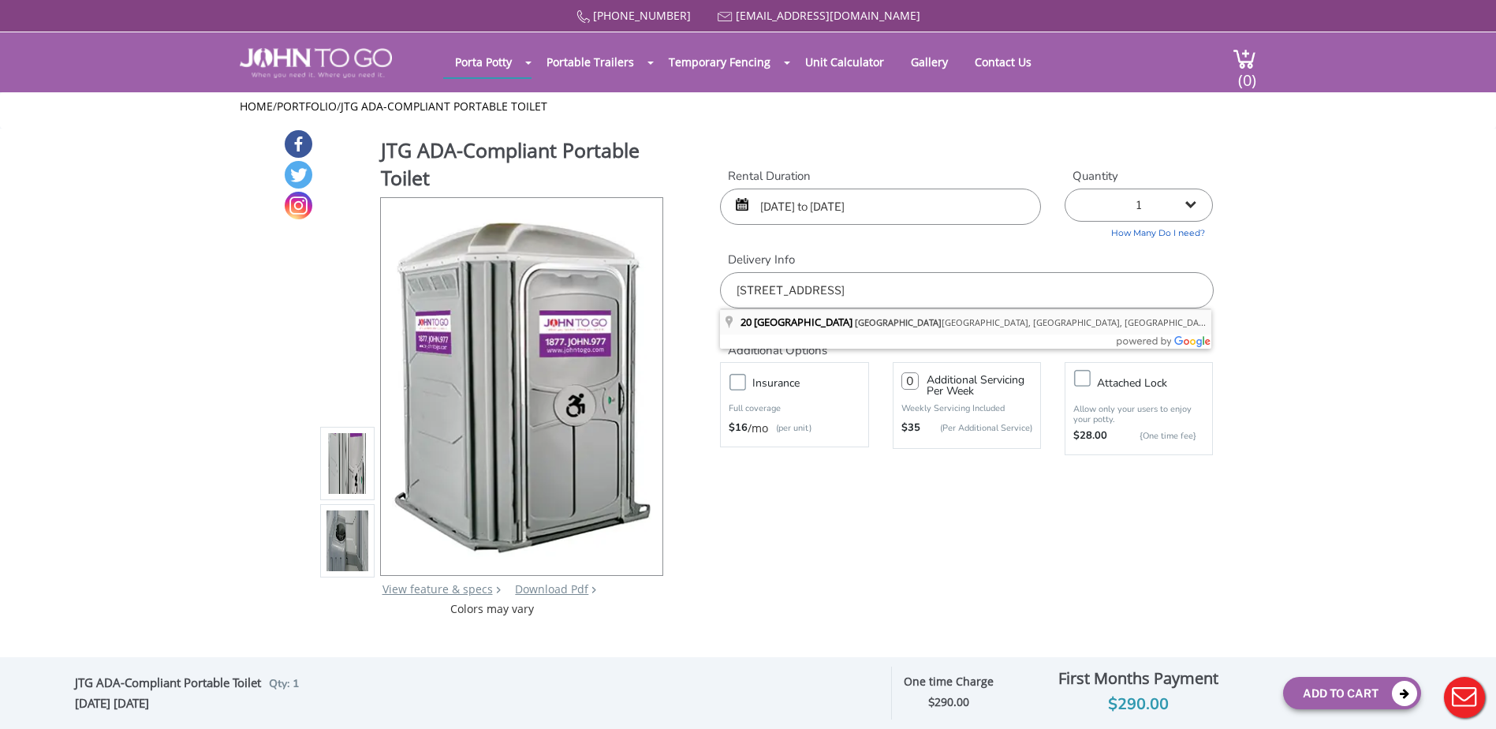
type input "[STREET_ADDRESS]"
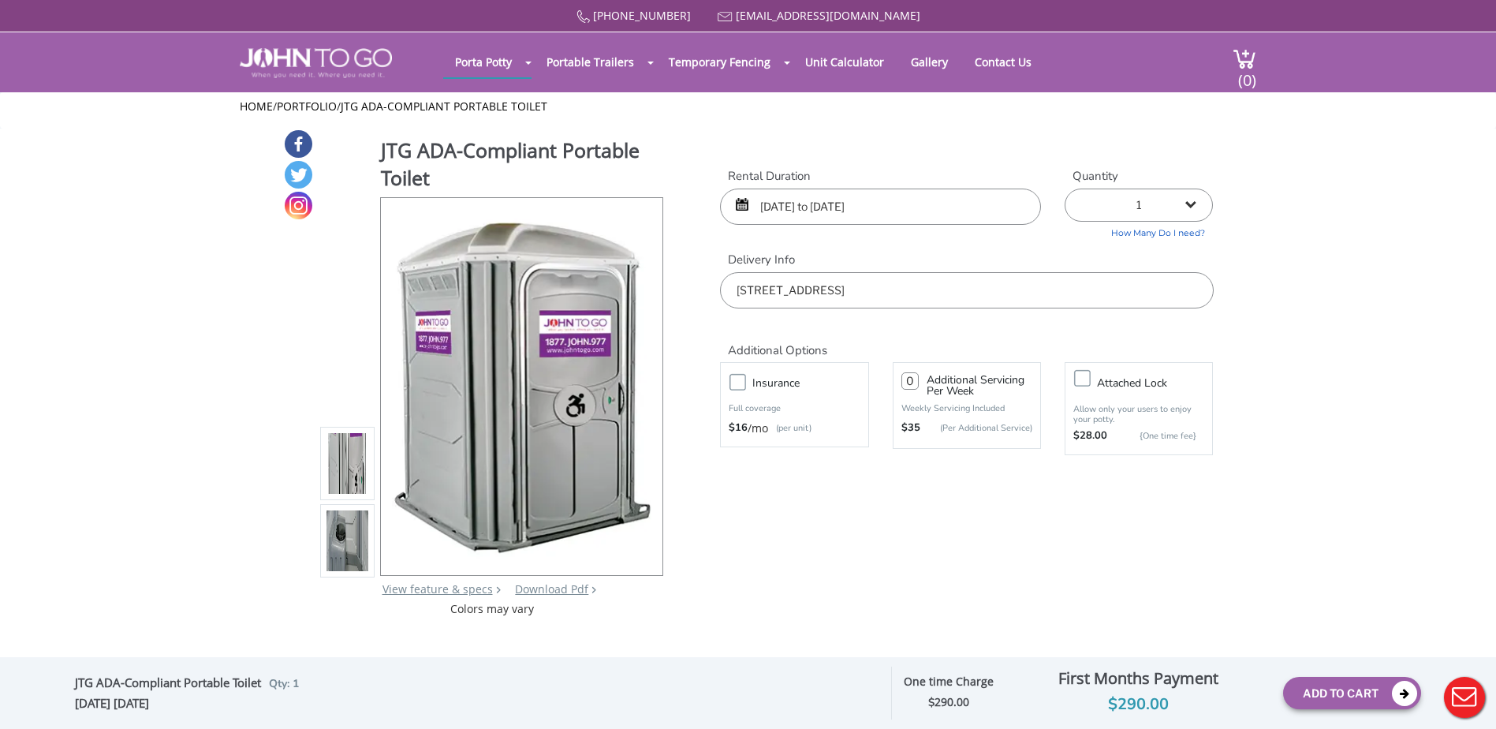
click at [745, 385] on label "Insurance" at bounding box center [810, 383] width 131 height 20
click at [0, 0] on input "Insurance" at bounding box center [0, 0] width 0 height 0
